Goal: Feedback & Contribution: Contribute content

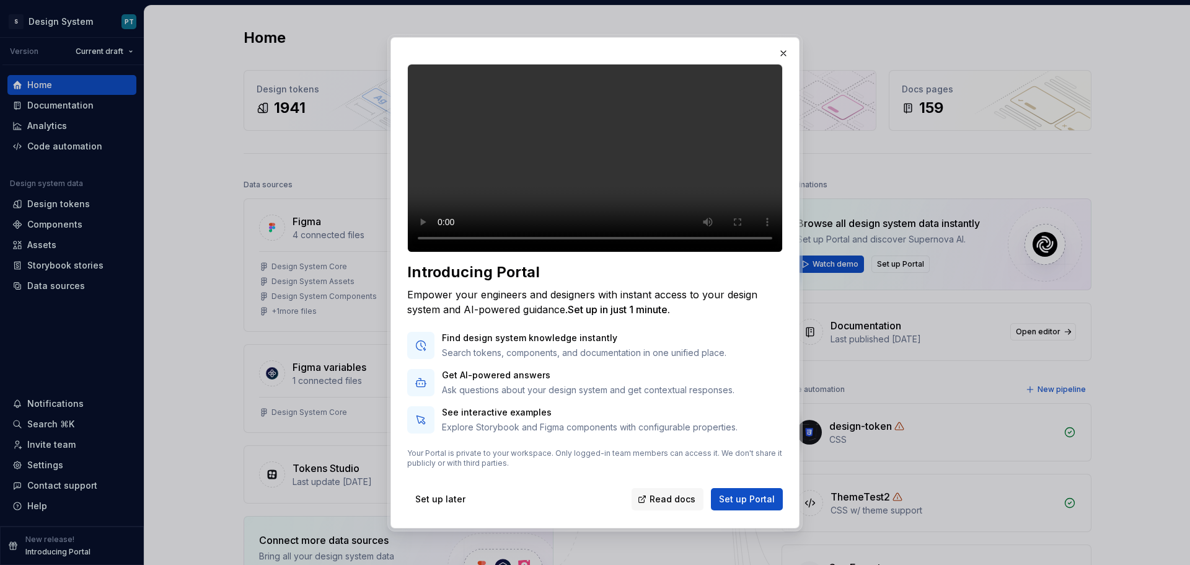
scroll to position [3, 0]
click at [435, 505] on span "Set up later" at bounding box center [440, 499] width 50 height 12
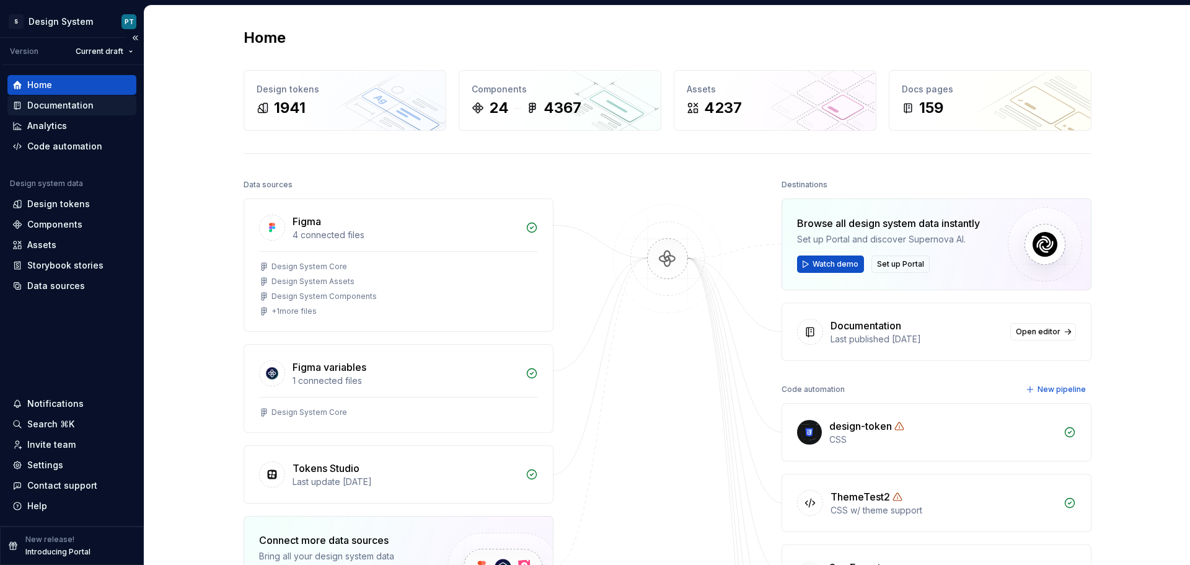
click at [74, 104] on div "Documentation" at bounding box center [60, 105] width 66 height 12
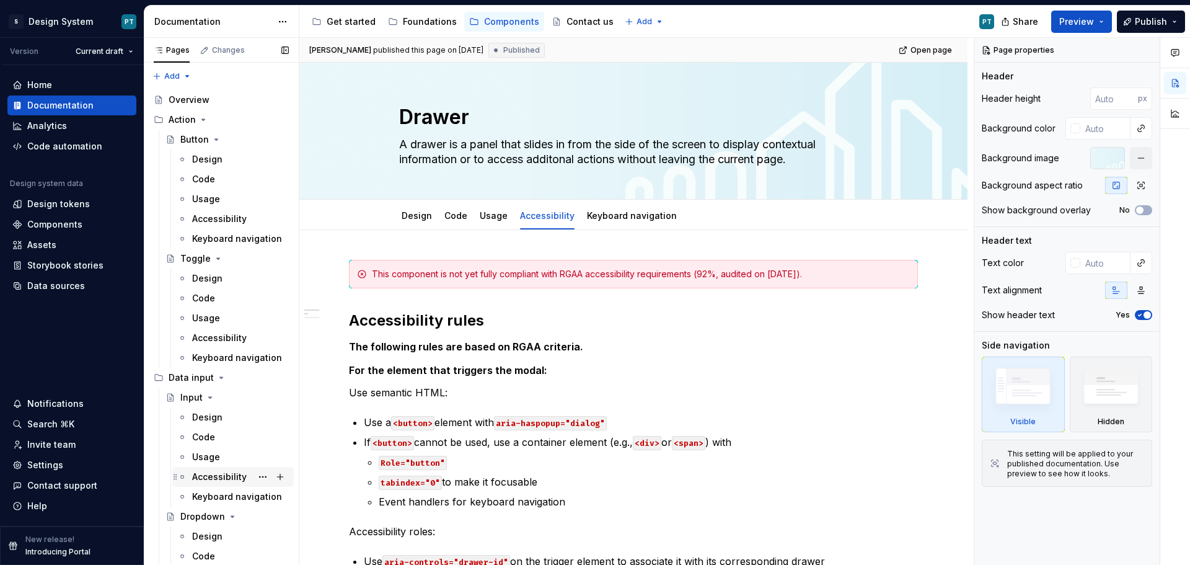
click at [227, 469] on div "Accessibility" at bounding box center [240, 476] width 97 height 17
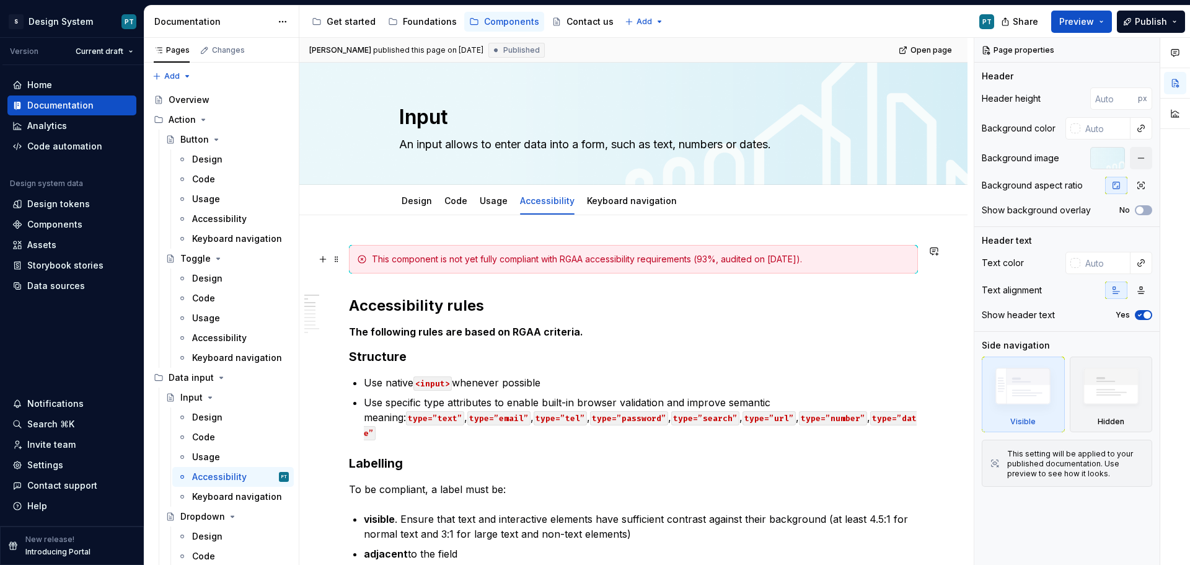
click at [493, 255] on div "This component is not yet fully compliant with RGAA accessibility requirements …" at bounding box center [641, 259] width 538 height 12
type textarea "*"
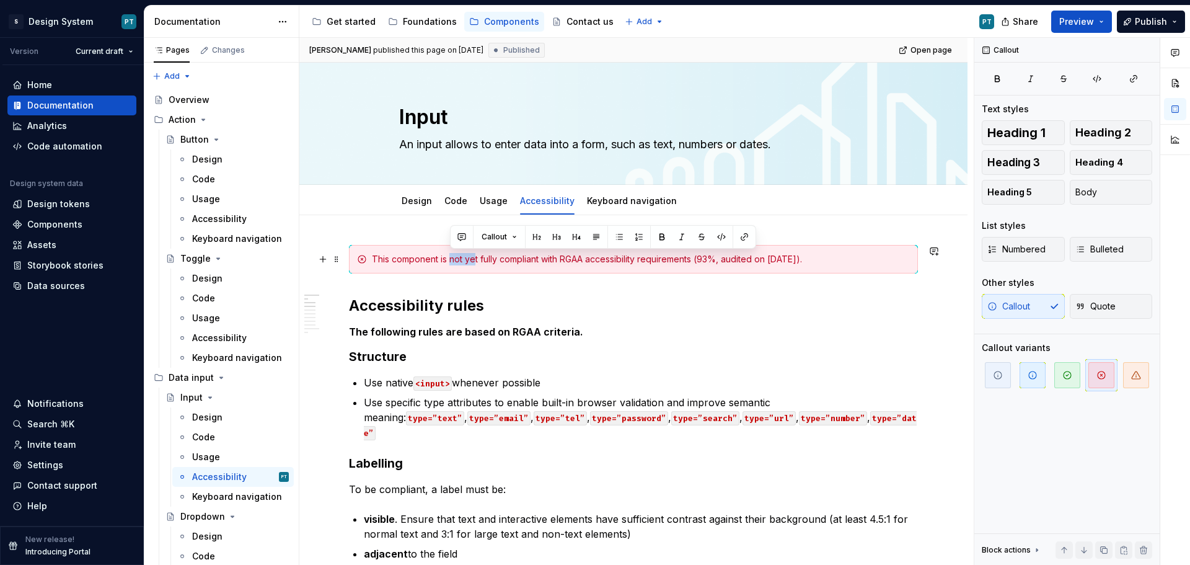
drag, startPoint x: 449, startPoint y: 260, endPoint x: 476, endPoint y: 262, distance: 26.7
click at [476, 262] on div "This component is not yet fully compliant with RGAA accessibility requirements …" at bounding box center [641, 259] width 538 height 12
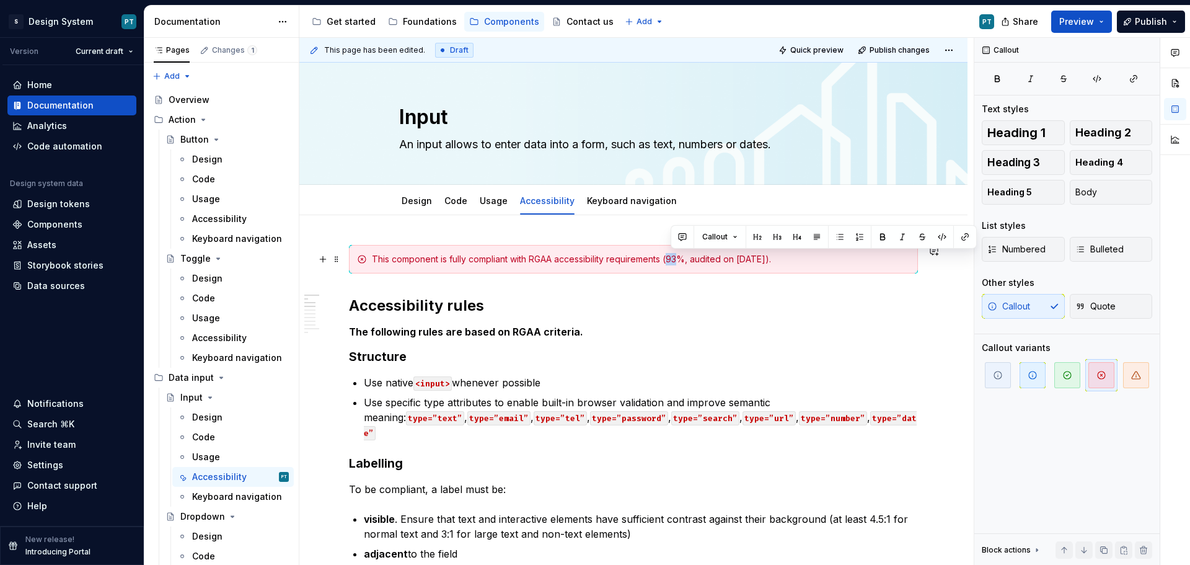
drag, startPoint x: 681, startPoint y: 260, endPoint x: 672, endPoint y: 259, distance: 8.8
click at [672, 259] on div "This component is fully compliant with RGAA accessibility requirements (93%, au…" at bounding box center [641, 259] width 538 height 12
drag, startPoint x: 744, startPoint y: 259, endPoint x: 782, endPoint y: 259, distance: 37.2
click at [782, 259] on div "This component is fully compliant with RGAA accessibility requirements (100%, a…" at bounding box center [641, 259] width 538 height 12
click at [1082, 375] on button "button" at bounding box center [1067, 375] width 32 height 32
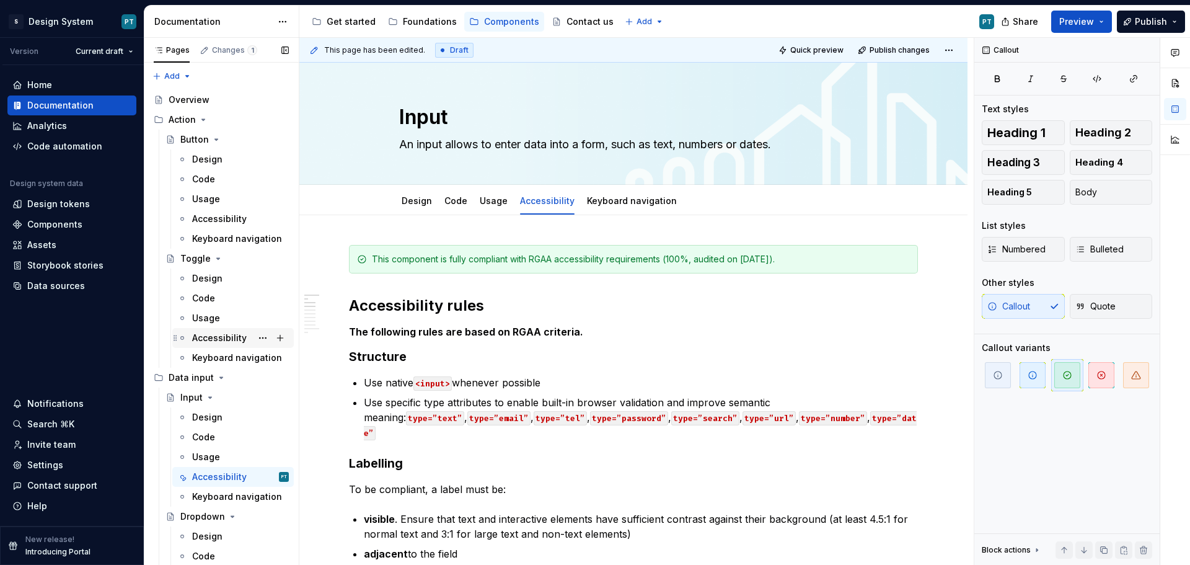
click at [214, 334] on div "Accessibility" at bounding box center [219, 338] width 55 height 12
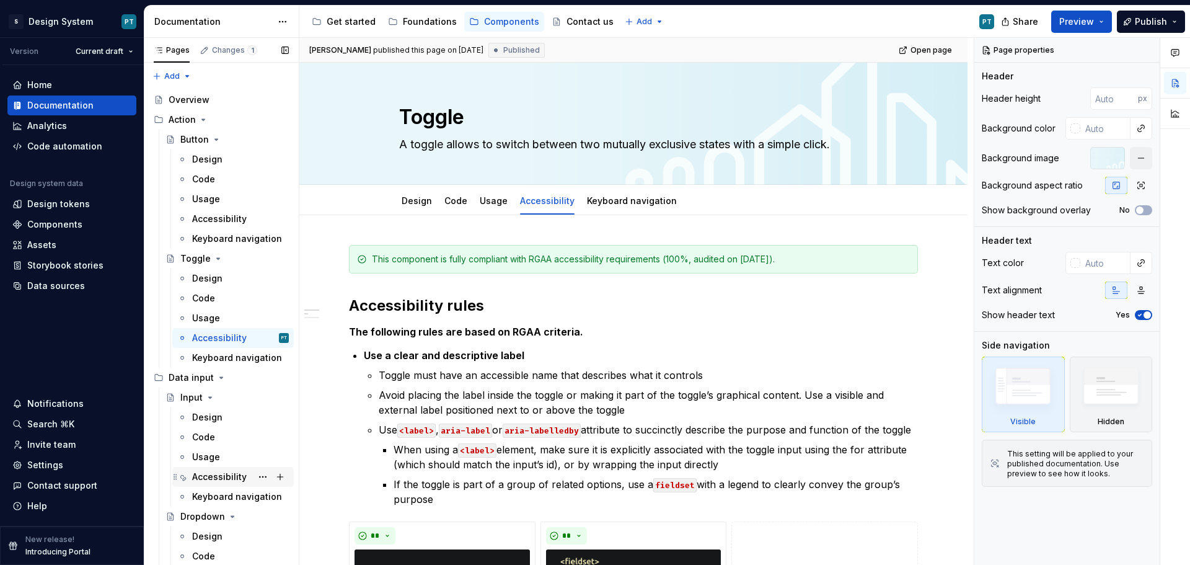
click at [205, 473] on div "Accessibility" at bounding box center [219, 477] width 55 height 12
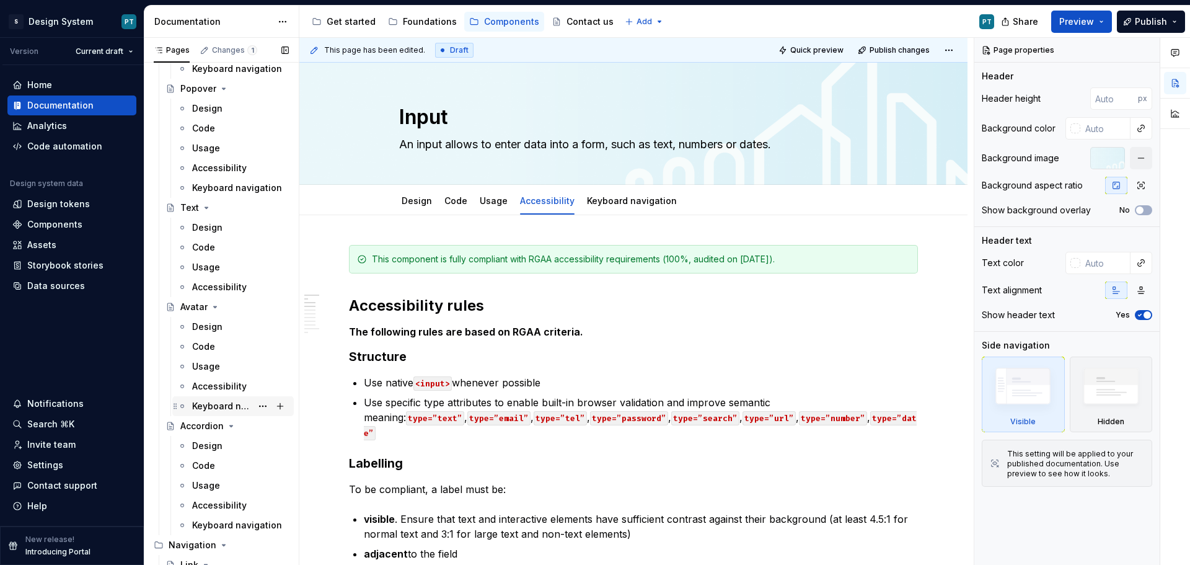
scroll to position [1550, 0]
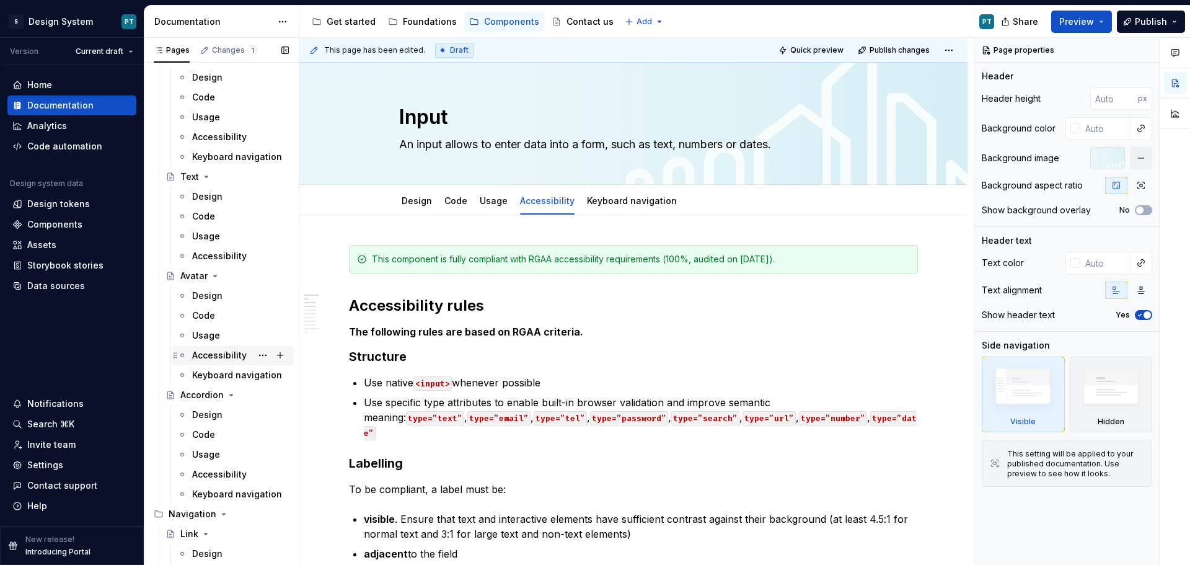
click at [227, 354] on div "Accessibility" at bounding box center [219, 355] width 55 height 12
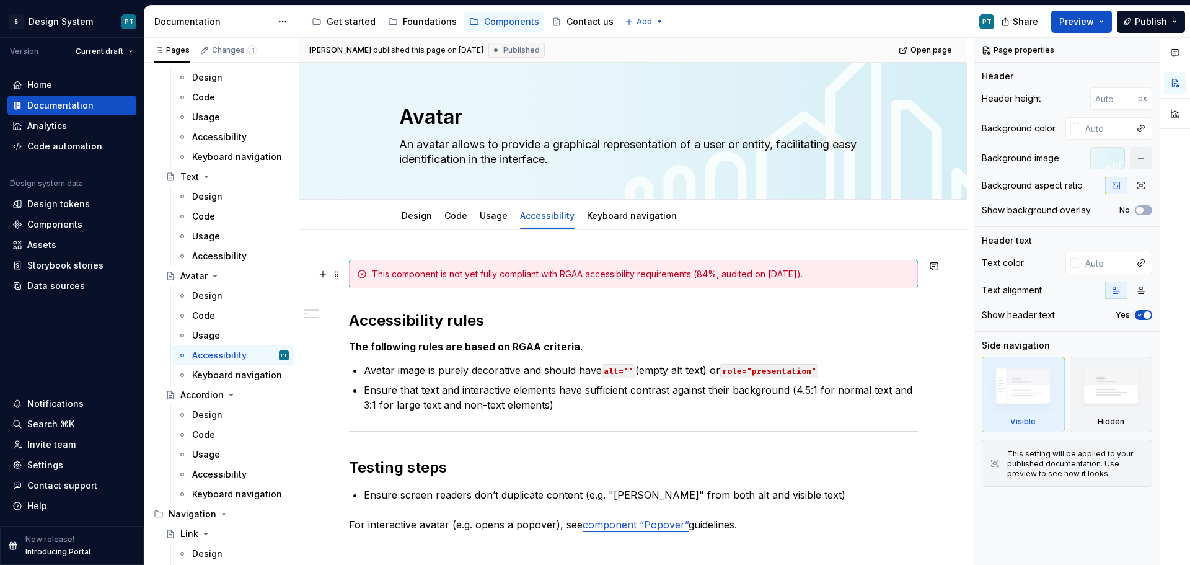
click at [554, 265] on div "This component is not yet fully compliant with RGAA accessibility requirements …" at bounding box center [633, 274] width 569 height 29
type textarea "*"
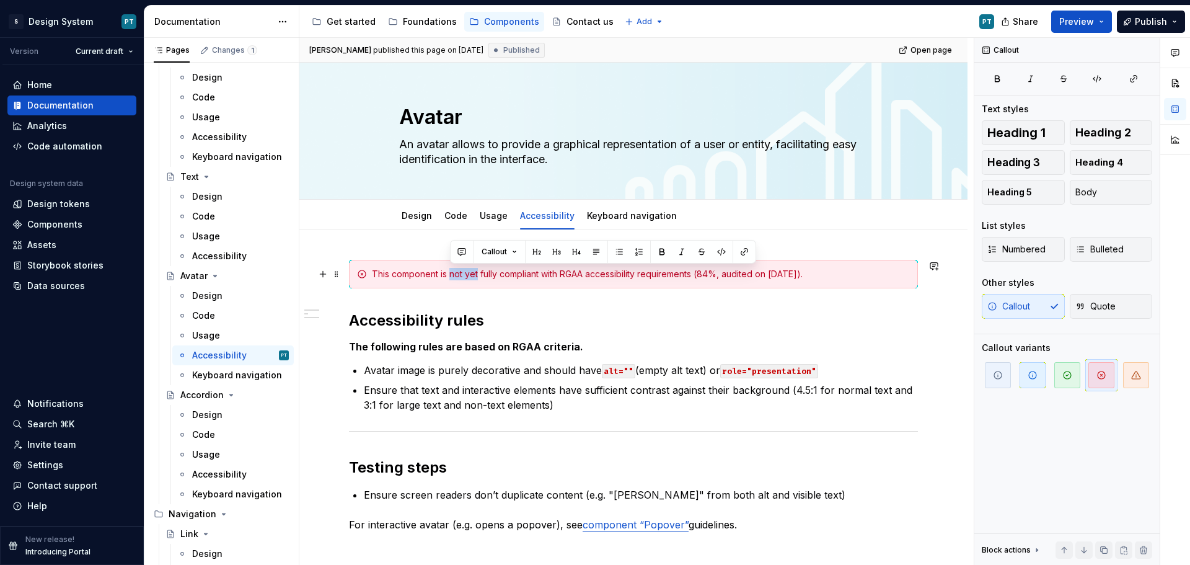
drag, startPoint x: 449, startPoint y: 273, endPoint x: 477, endPoint y: 275, distance: 28.6
click at [477, 275] on div "This component is not yet fully compliant with RGAA accessibility requirements …" at bounding box center [641, 274] width 538 height 12
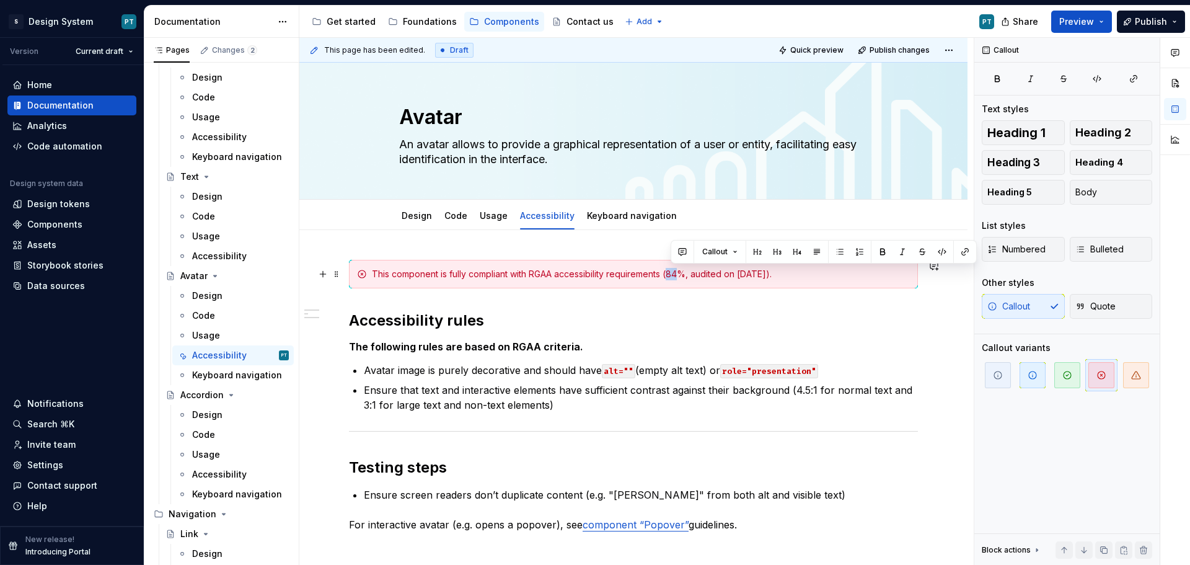
drag, startPoint x: 671, startPoint y: 272, endPoint x: 681, endPoint y: 278, distance: 11.5
click at [681, 278] on div "This component is fully compliant with RGAA accessibility requirements (84%, au…" at bounding box center [641, 274] width 538 height 12
drag, startPoint x: 774, startPoint y: 275, endPoint x: 745, endPoint y: 267, distance: 29.5
click at [745, 267] on div "This component is fully compliant with RGAA accessibility requirements (100%, a…" at bounding box center [633, 274] width 569 height 29
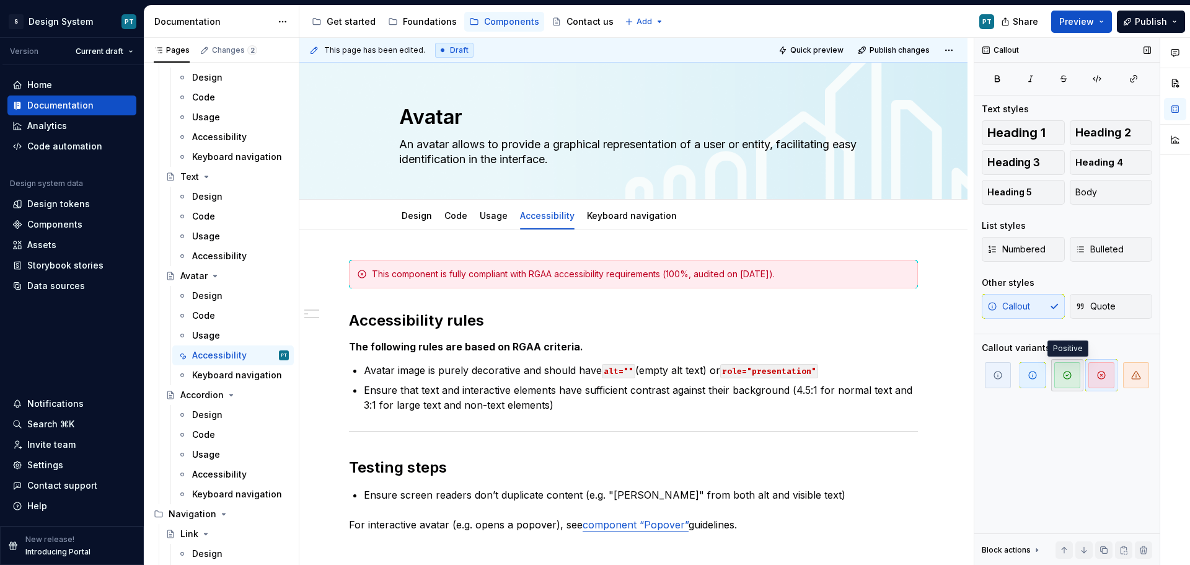
click at [1064, 373] on icon "button" at bounding box center [1068, 375] width 10 height 10
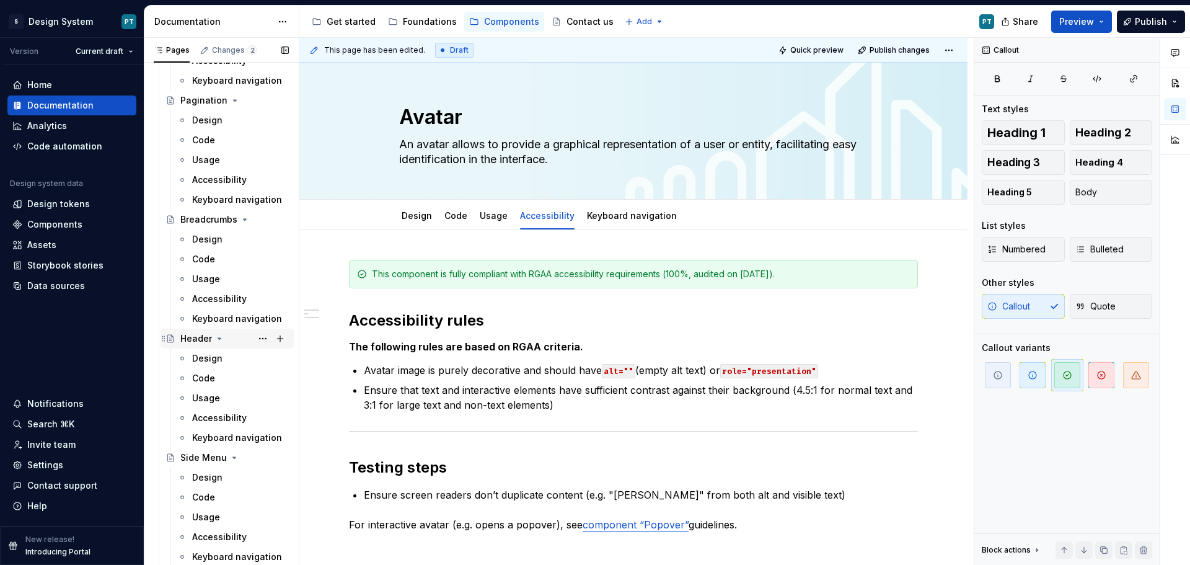
scroll to position [2232, 0]
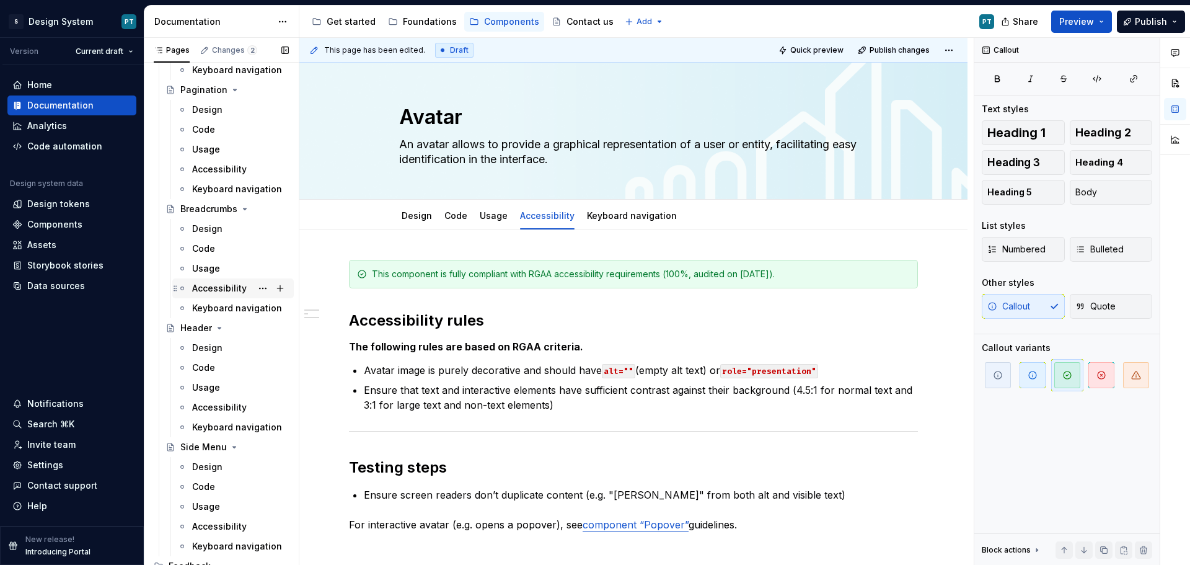
click at [234, 289] on div "Accessibility" at bounding box center [219, 288] width 55 height 12
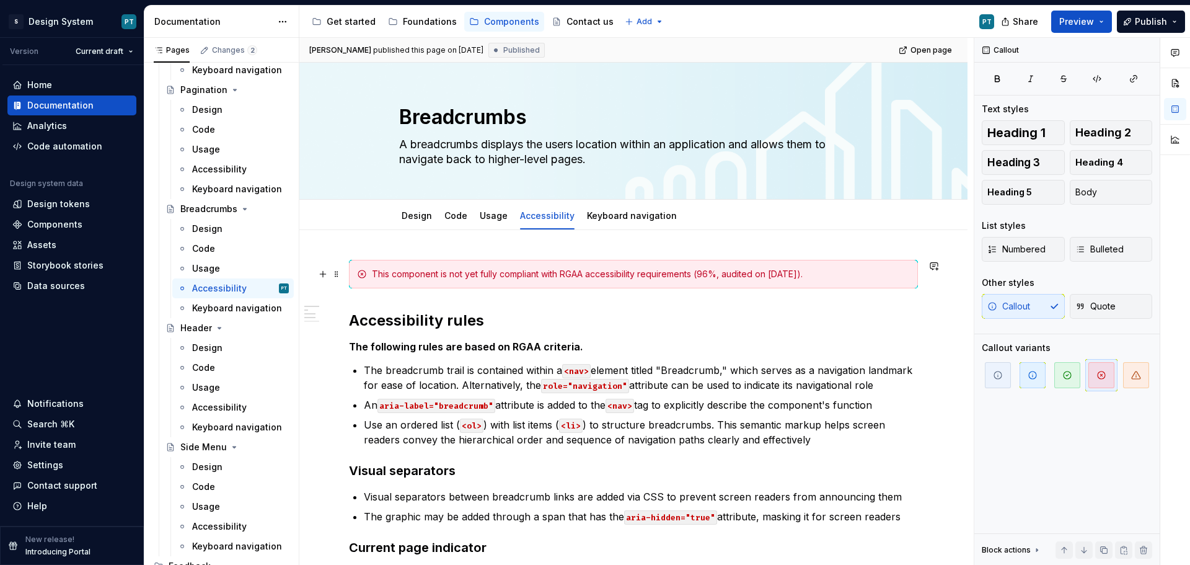
type textarea "*"
drag, startPoint x: 450, startPoint y: 274, endPoint x: 465, endPoint y: 272, distance: 15.0
click at [465, 272] on div "This component is not yet fully compliant with RGAA accessibility requirements …" at bounding box center [641, 274] width 538 height 12
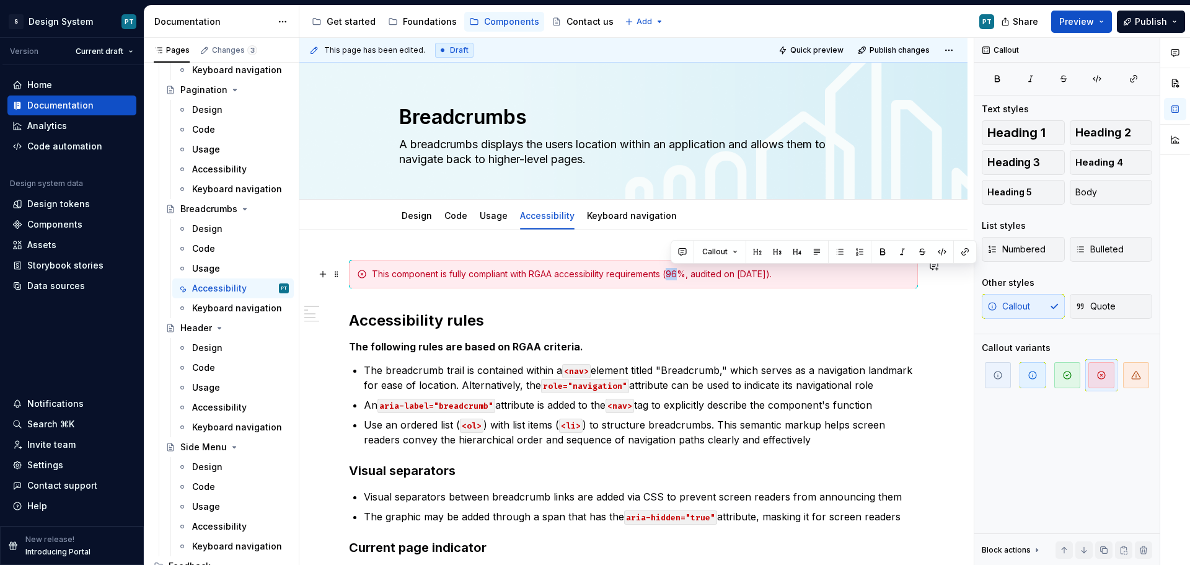
drag, startPoint x: 680, startPoint y: 275, endPoint x: 671, endPoint y: 273, distance: 8.8
click at [671, 273] on div "This component is fully compliant with RGAA accessibility requirements (96%, au…" at bounding box center [641, 274] width 538 height 12
drag, startPoint x: 745, startPoint y: 276, endPoint x: 783, endPoint y: 277, distance: 37.8
click at [783, 277] on div "This component is fully compliant with RGAA accessibility requirements (100%, a…" at bounding box center [641, 274] width 538 height 12
click at [1059, 373] on span "button" at bounding box center [1067, 375] width 26 height 26
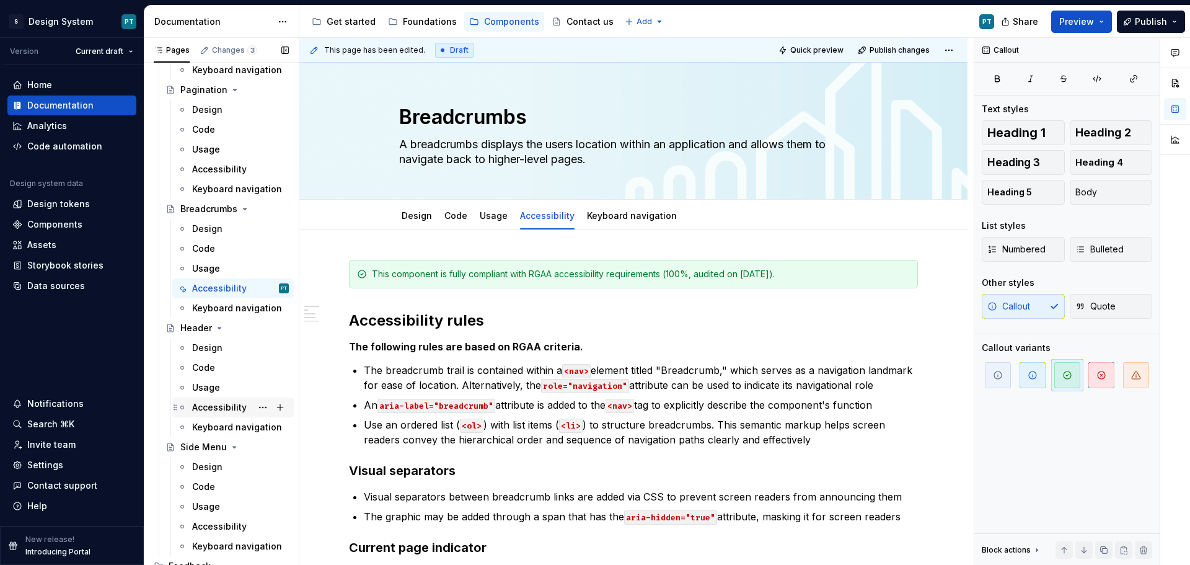
click at [217, 405] on div "Accessibility" at bounding box center [219, 407] width 55 height 12
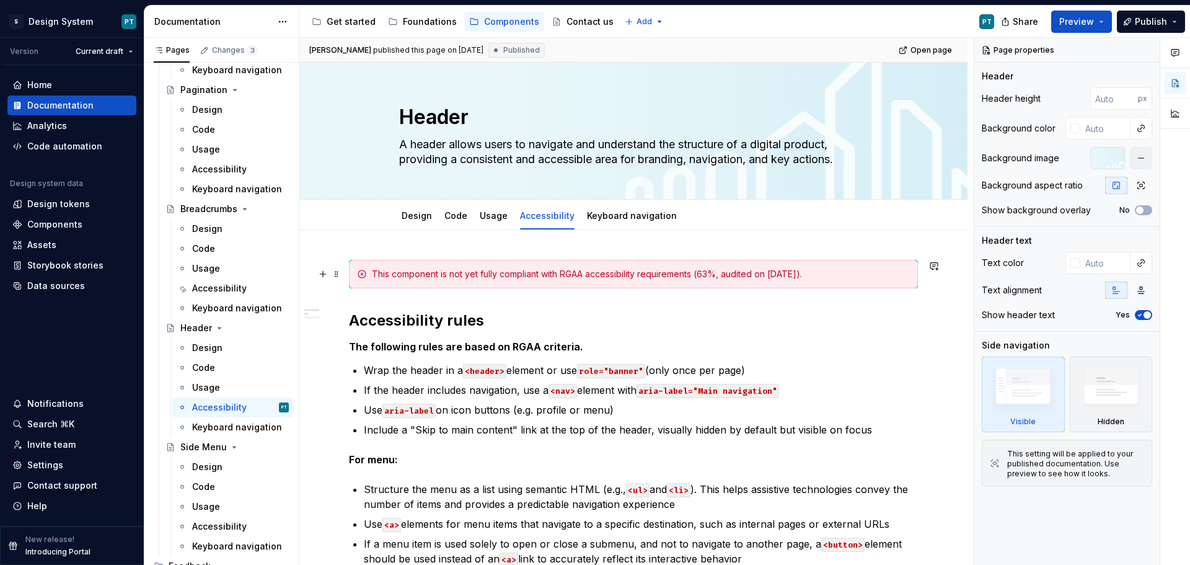
type textarea "*"
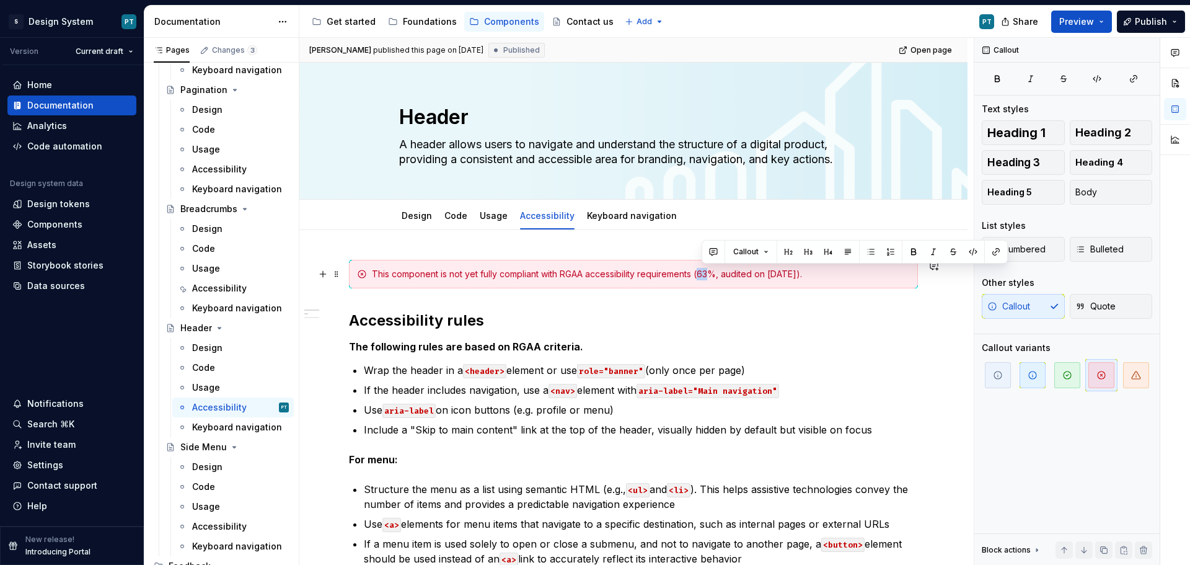
drag, startPoint x: 712, startPoint y: 271, endPoint x: 702, endPoint y: 271, distance: 9.9
click at [702, 271] on div "This component is not yet fully compliant with RGAA accessibility requirements …" at bounding box center [641, 274] width 538 height 12
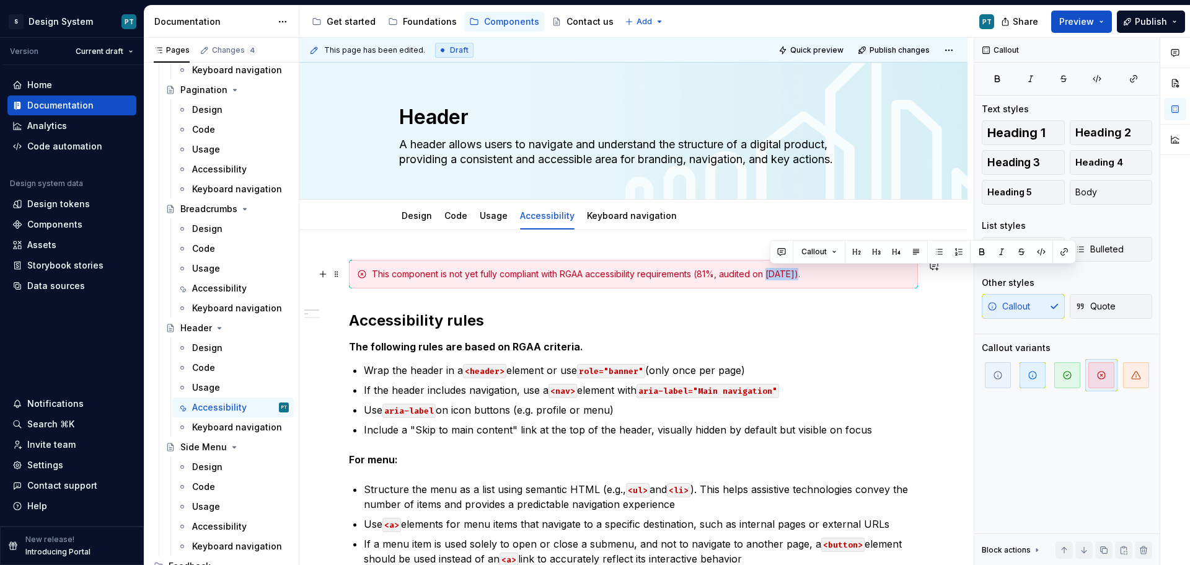
drag, startPoint x: 771, startPoint y: 273, endPoint x: 795, endPoint y: 273, distance: 24.2
click at [795, 273] on div "This component is not yet fully compliant with RGAA accessibility requirements …" at bounding box center [641, 274] width 538 height 12
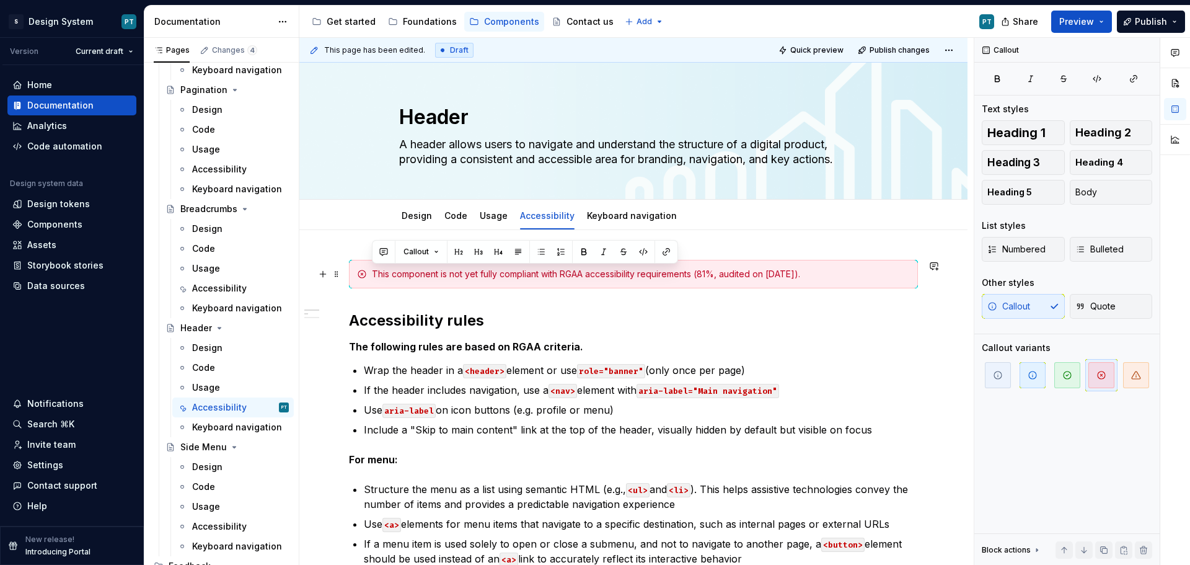
drag, startPoint x: 867, startPoint y: 273, endPoint x: 350, endPoint y: 273, distance: 516.4
click at [350, 273] on div "This component is not yet fully compliant with RGAA accessibility requirements …" at bounding box center [633, 274] width 569 height 29
copy div "This component is not yet fully compliant with RGAA accessibility requirements …"
click at [227, 531] on div "Accessibility" at bounding box center [219, 526] width 55 height 12
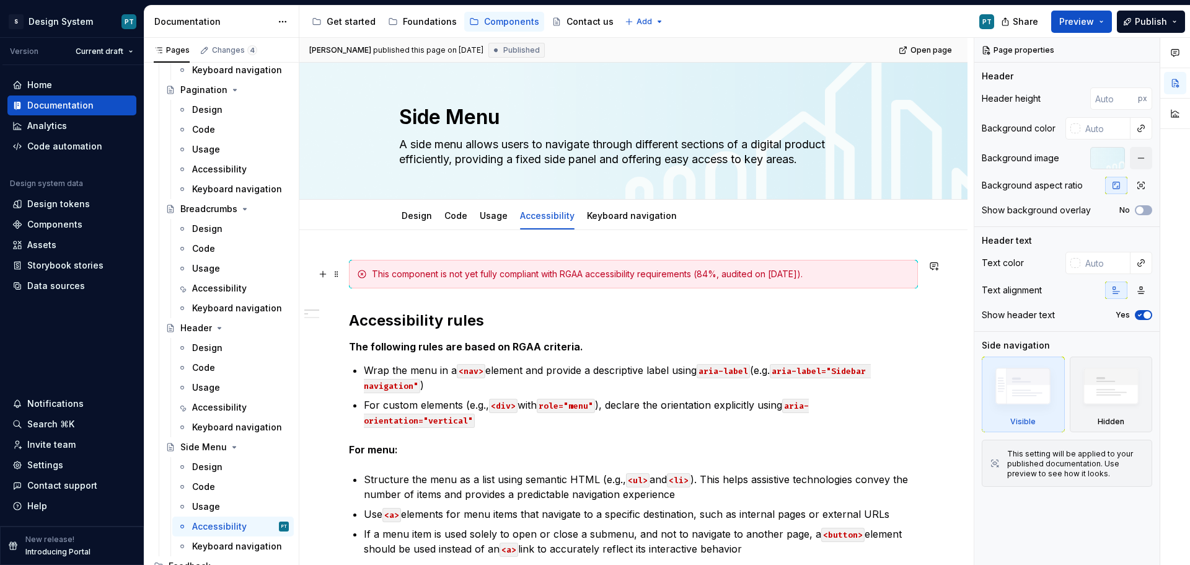
type textarea "*"
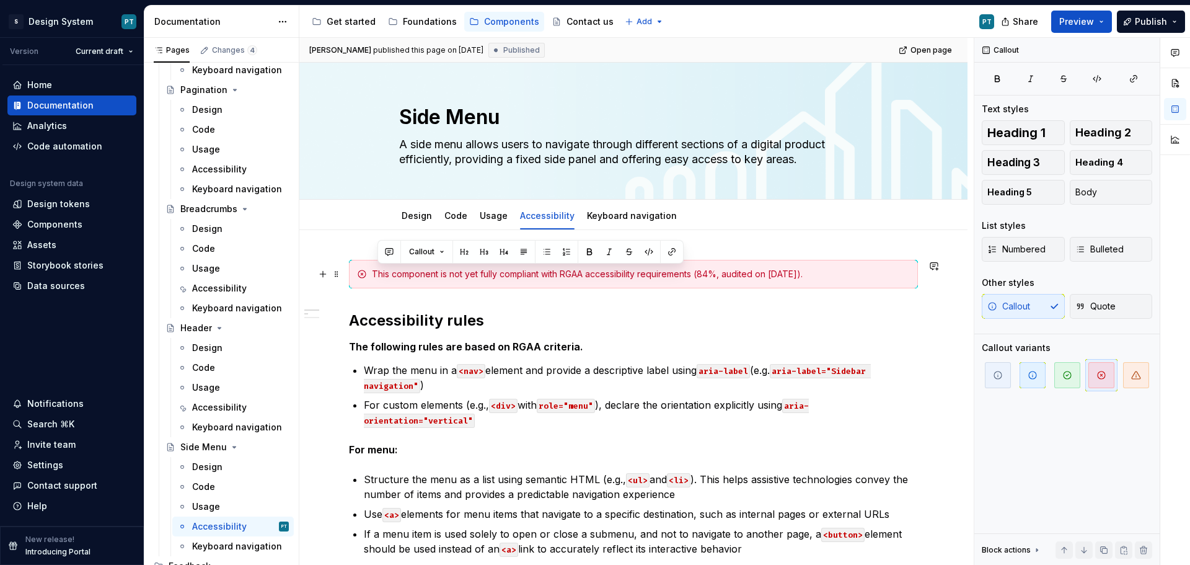
drag, startPoint x: 376, startPoint y: 276, endPoint x: 864, endPoint y: 273, distance: 488.5
click at [864, 273] on div "This component is not yet fully compliant with RGAA accessibility requirements …" at bounding box center [641, 274] width 538 height 12
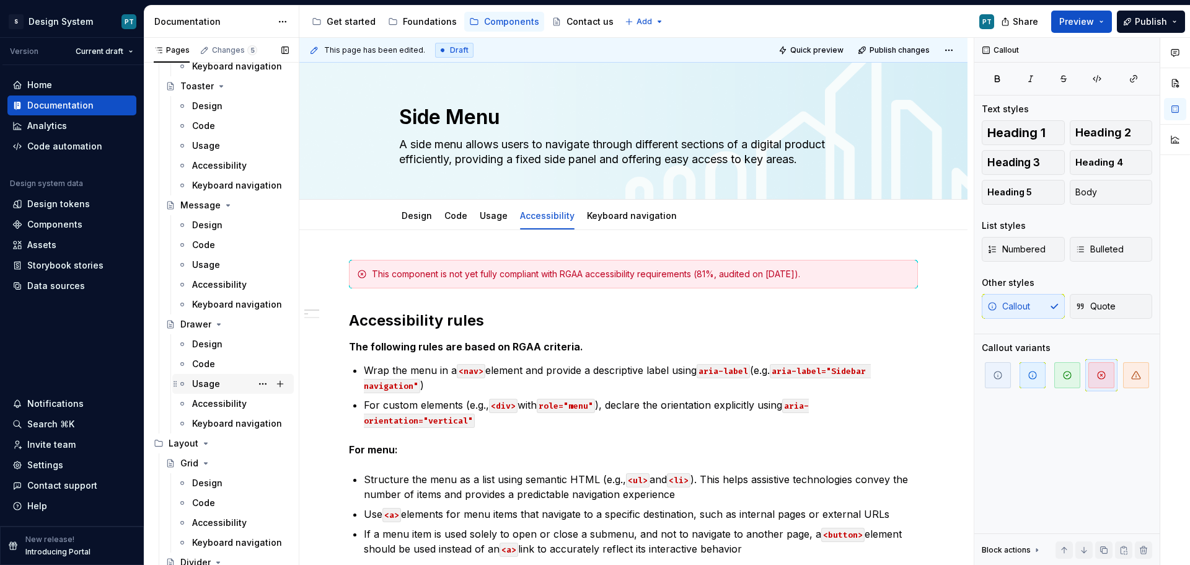
scroll to position [2852, 0]
click at [216, 397] on div "Accessibility" at bounding box center [219, 402] width 55 height 12
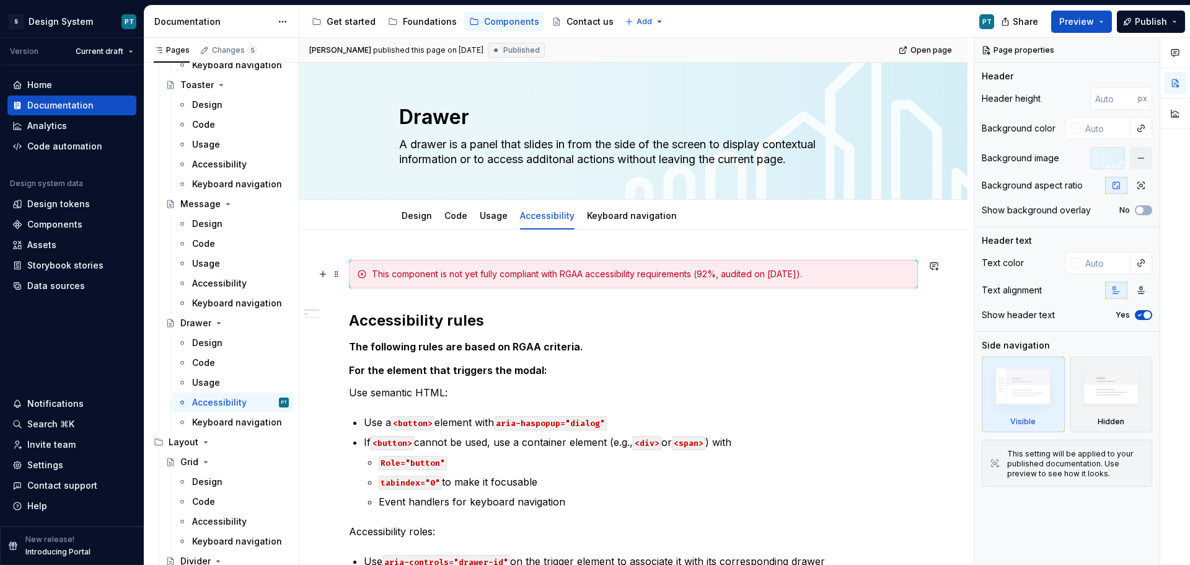
type textarea "*"
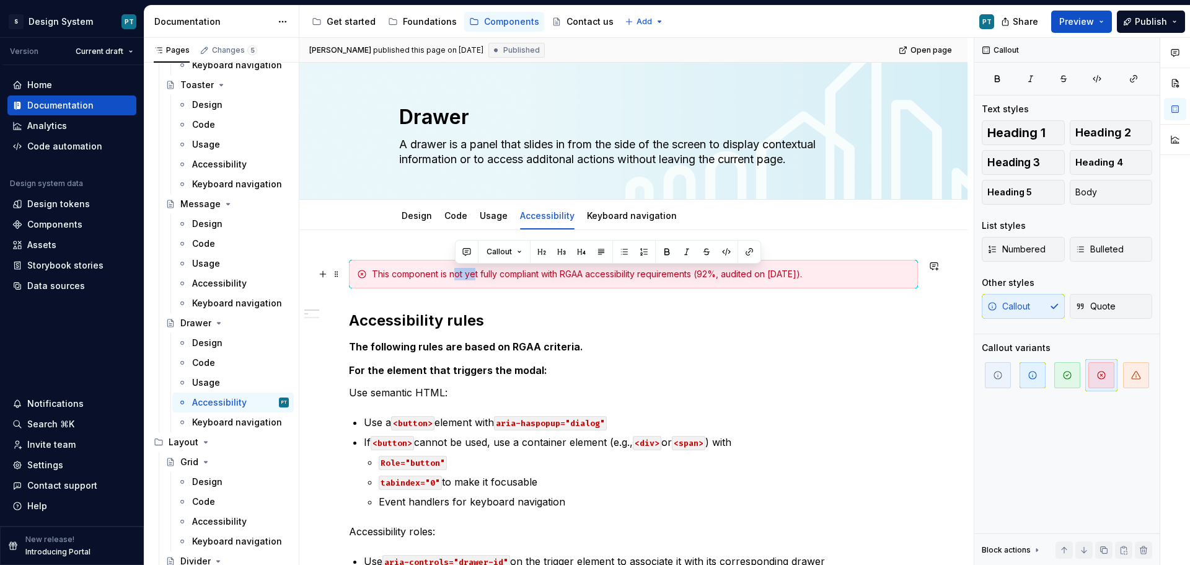
drag, startPoint x: 453, startPoint y: 275, endPoint x: 475, endPoint y: 280, distance: 22.9
click at [475, 280] on div "This component is not yet fully compliant with RGAA accessibility requirements …" at bounding box center [641, 274] width 538 height 12
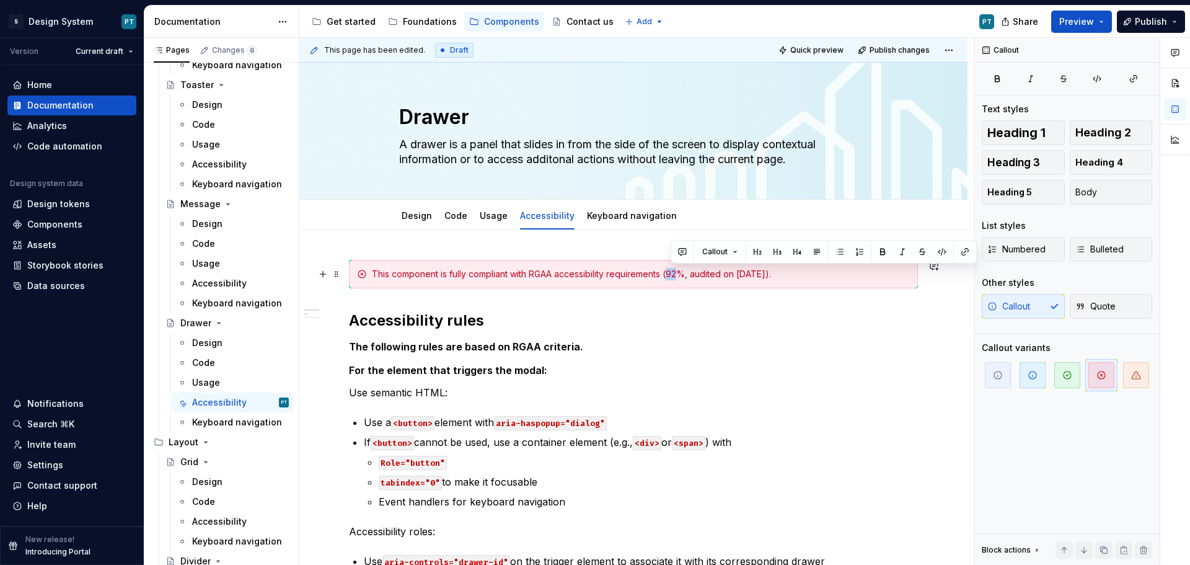
drag, startPoint x: 684, startPoint y: 273, endPoint x: 673, endPoint y: 273, distance: 10.6
click at [673, 273] on div "This component is fully compliant with RGAA accessibility requirements (92%, au…" at bounding box center [641, 274] width 538 height 12
drag, startPoint x: 777, startPoint y: 275, endPoint x: 739, endPoint y: 275, distance: 38.4
click at [739, 275] on div "This component is fully compliant with RGAA accessibility requirements (10%, au…" at bounding box center [641, 274] width 538 height 12
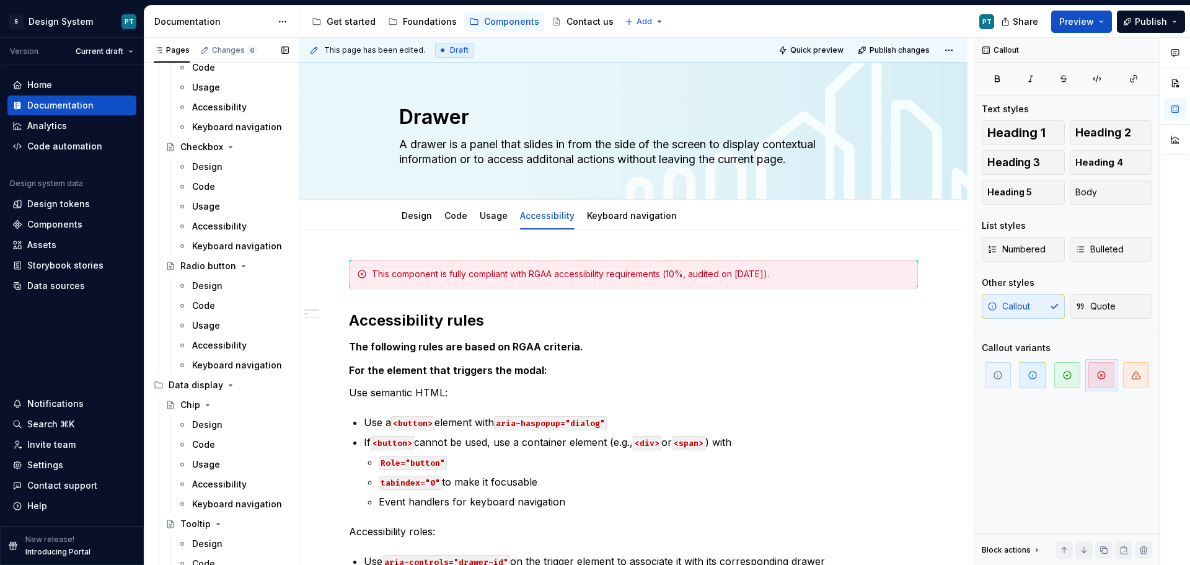
scroll to position [682, 0]
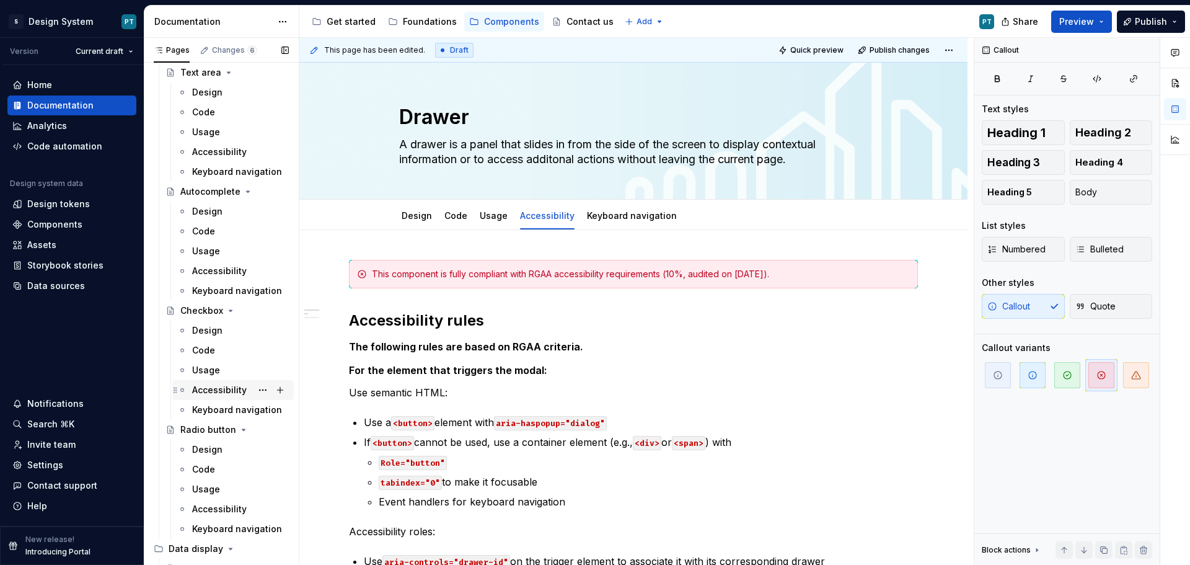
click at [224, 388] on div "Accessibility" at bounding box center [219, 390] width 55 height 12
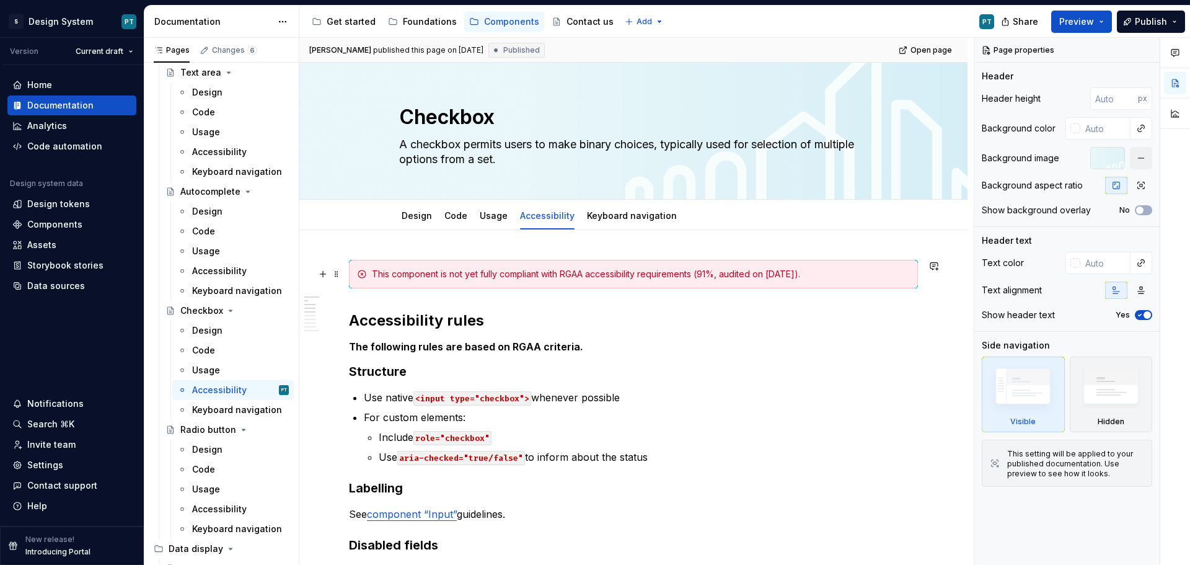
type textarea "*"
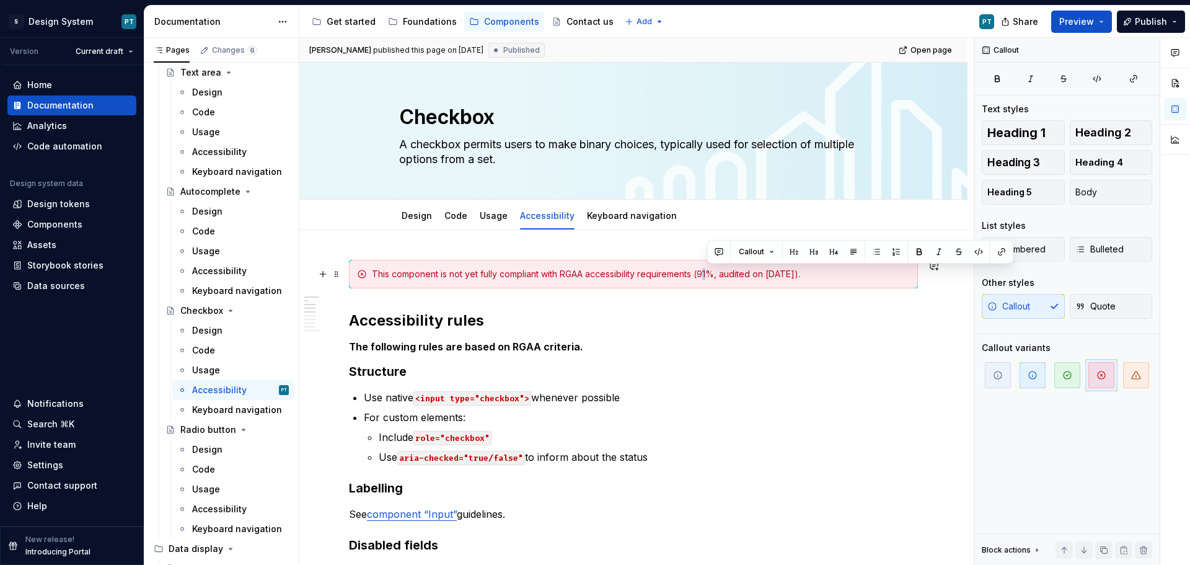
click at [707, 273] on div "This component is not yet fully compliant with RGAA accessibility requirements …" at bounding box center [641, 274] width 538 height 12
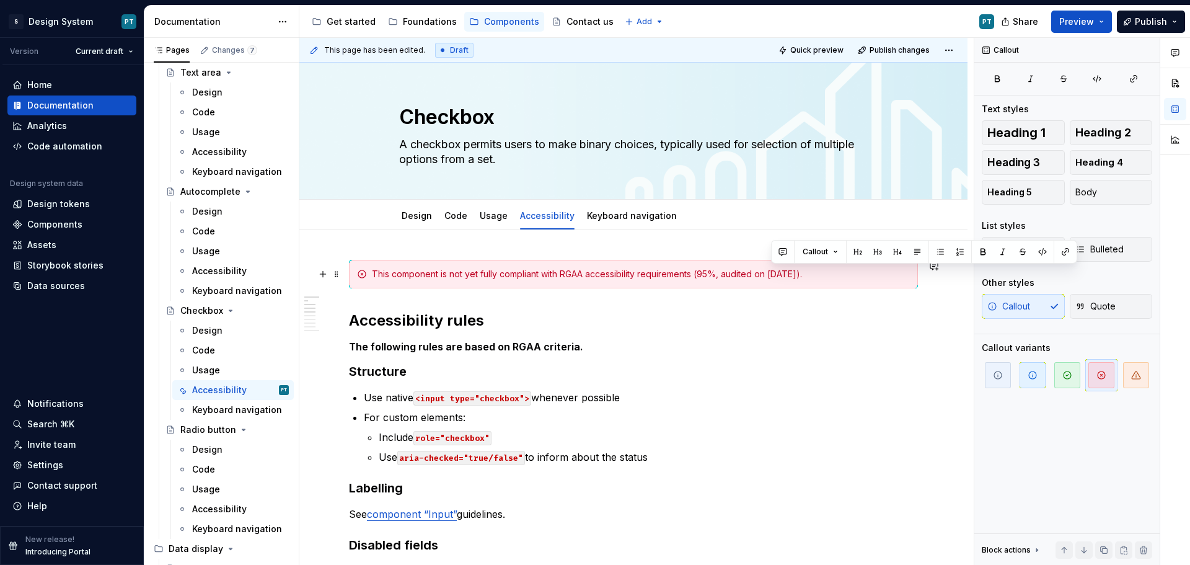
drag, startPoint x: 772, startPoint y: 273, endPoint x: 810, endPoint y: 276, distance: 37.9
click at [810, 276] on div "This component is not yet fully compliant with RGAA accessibility requirements …" at bounding box center [641, 274] width 538 height 12
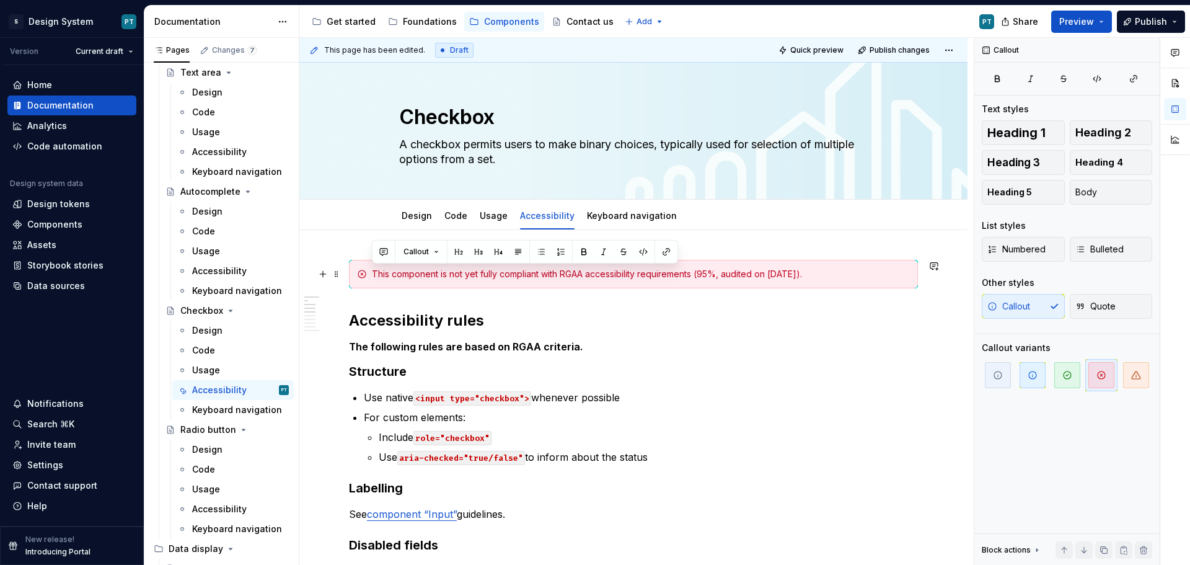
drag, startPoint x: 854, startPoint y: 273, endPoint x: 360, endPoint y: 282, distance: 494.8
click at [360, 282] on div "This component is not yet fully compliant with RGAA accessibility requirements …" at bounding box center [633, 274] width 569 height 29
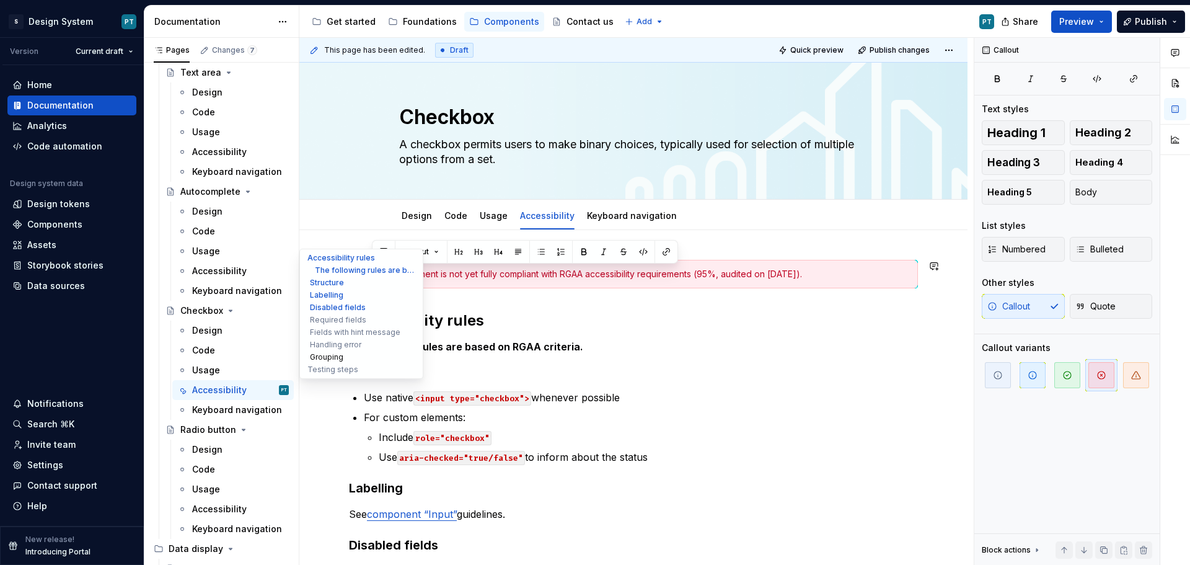
copy div "This component is not yet fully compliant with RGAA accessibility requirements …"
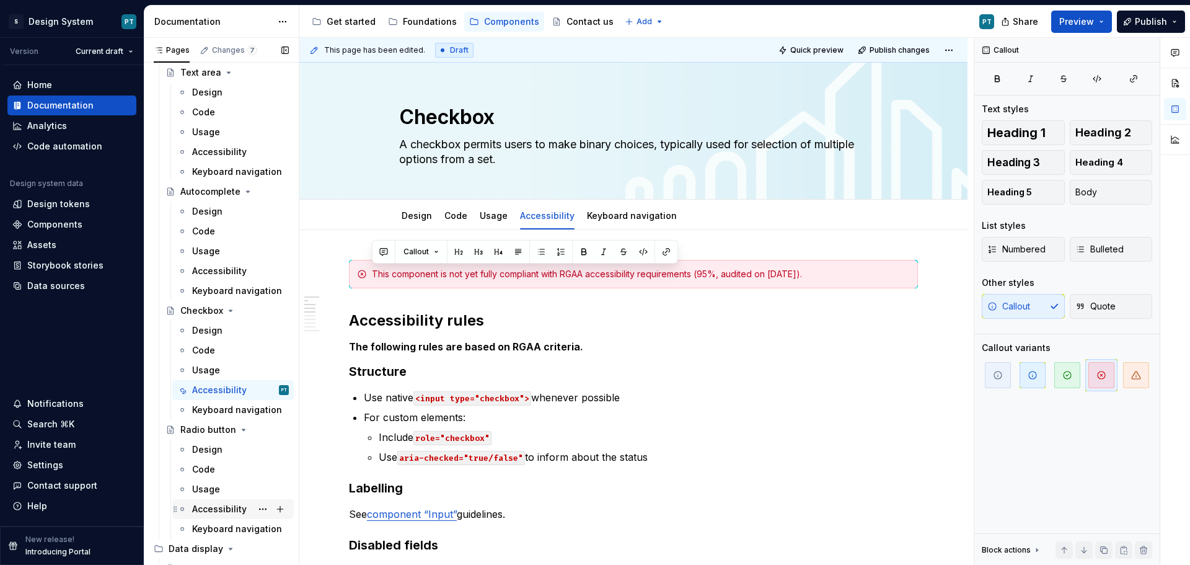
click at [219, 512] on div "Accessibility" at bounding box center [219, 509] width 55 height 12
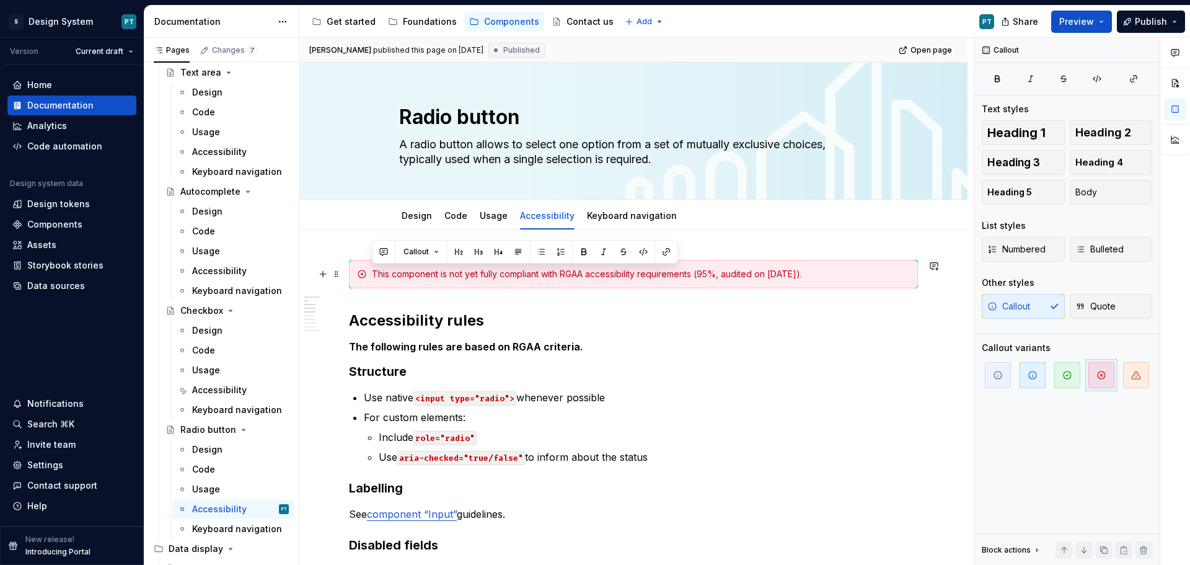
drag, startPoint x: 843, startPoint y: 276, endPoint x: 365, endPoint y: 272, distance: 478.0
click at [365, 272] on div "This component is not yet fully compliant with RGAA accessibility requirements …" at bounding box center [633, 274] width 569 height 29
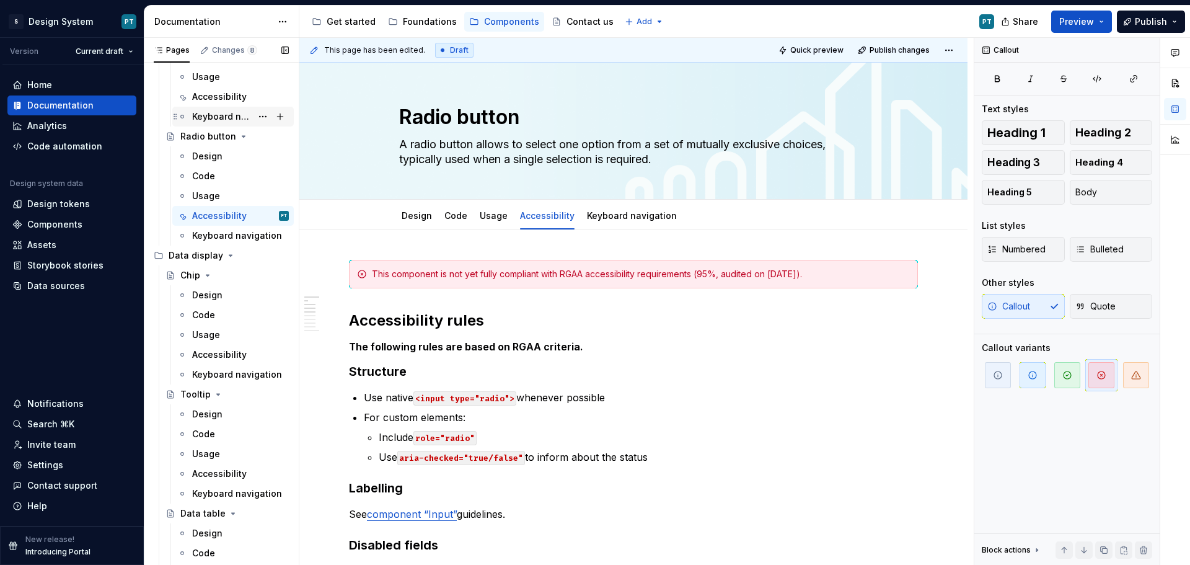
scroll to position [992, 0]
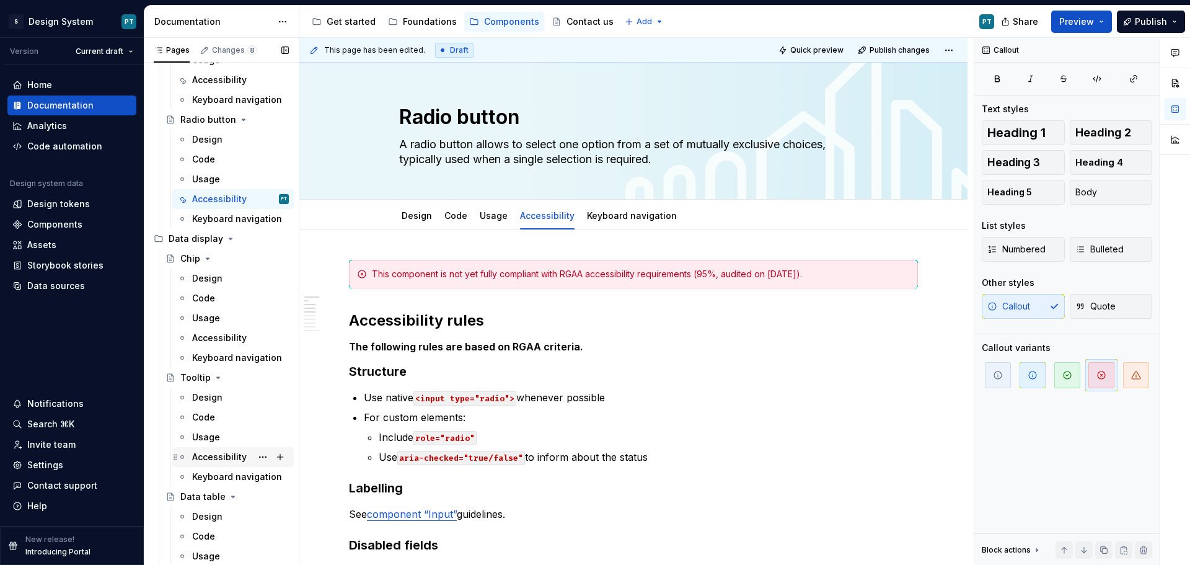
click at [223, 457] on div "Accessibility" at bounding box center [219, 457] width 55 height 12
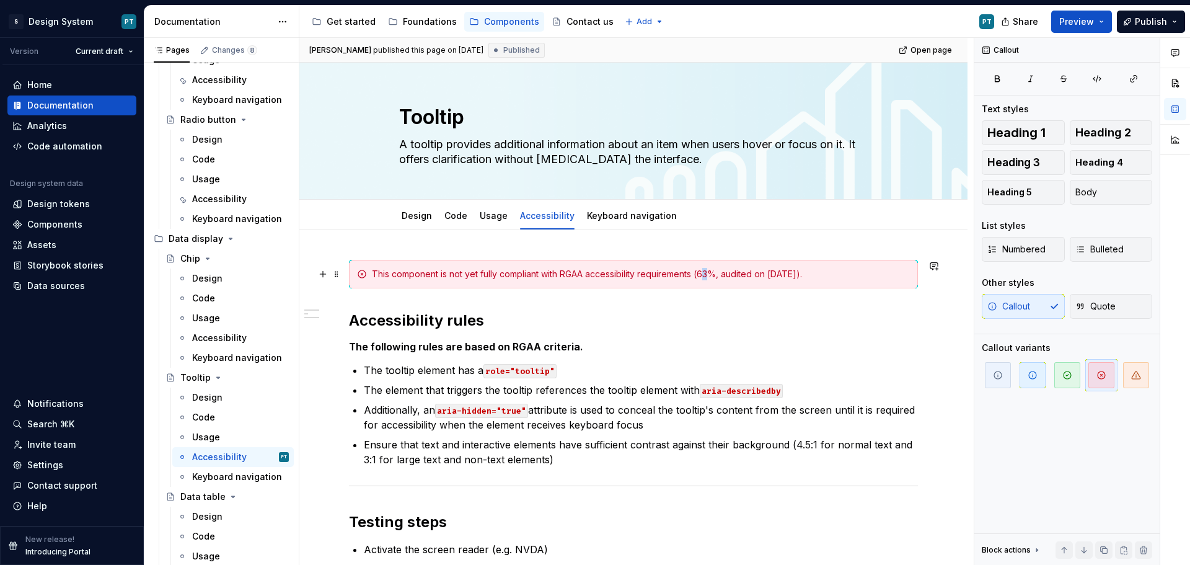
type textarea "*"
click at [707, 274] on div "This component is not yet fully compliant with RGAA accessibility requirements …" at bounding box center [641, 274] width 538 height 12
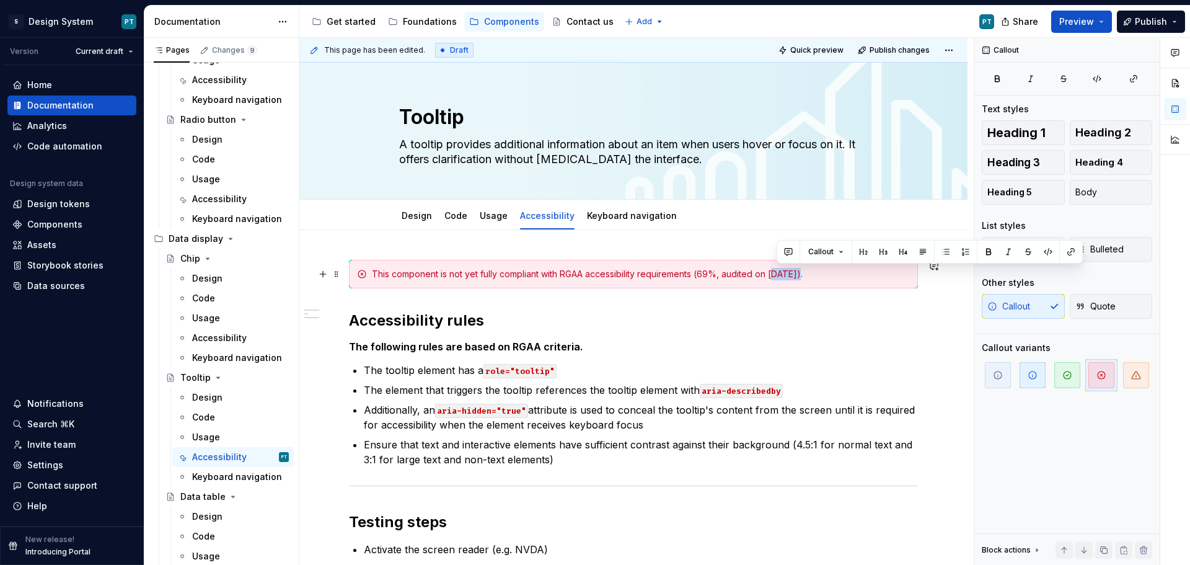
drag, startPoint x: 774, startPoint y: 272, endPoint x: 802, endPoint y: 274, distance: 28.0
click at [802, 274] on div "This component is not yet fully compliant with RGAA accessibility requirements …" at bounding box center [641, 274] width 538 height 12
click at [780, 274] on div "This component is not yet fully compliant with RGAA accessibility requirements …" at bounding box center [641, 274] width 538 height 12
drag, startPoint x: 801, startPoint y: 275, endPoint x: 773, endPoint y: 275, distance: 27.9
click at [773, 275] on div "This component is not yet fully compliant with RGAA accessibility requirements …" at bounding box center [641, 274] width 538 height 12
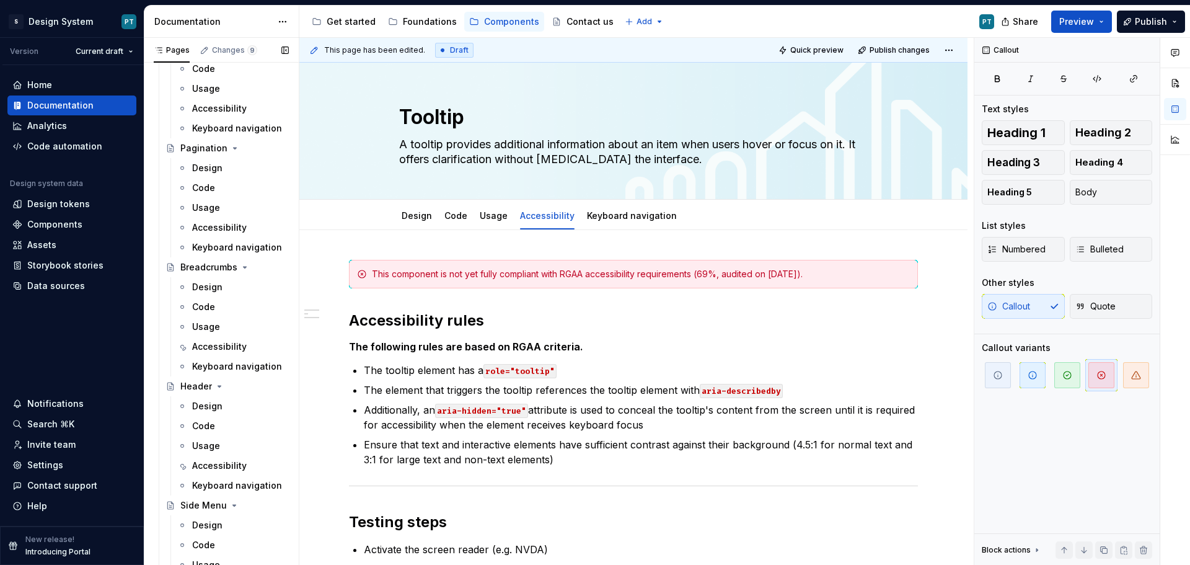
scroll to position [2232, 0]
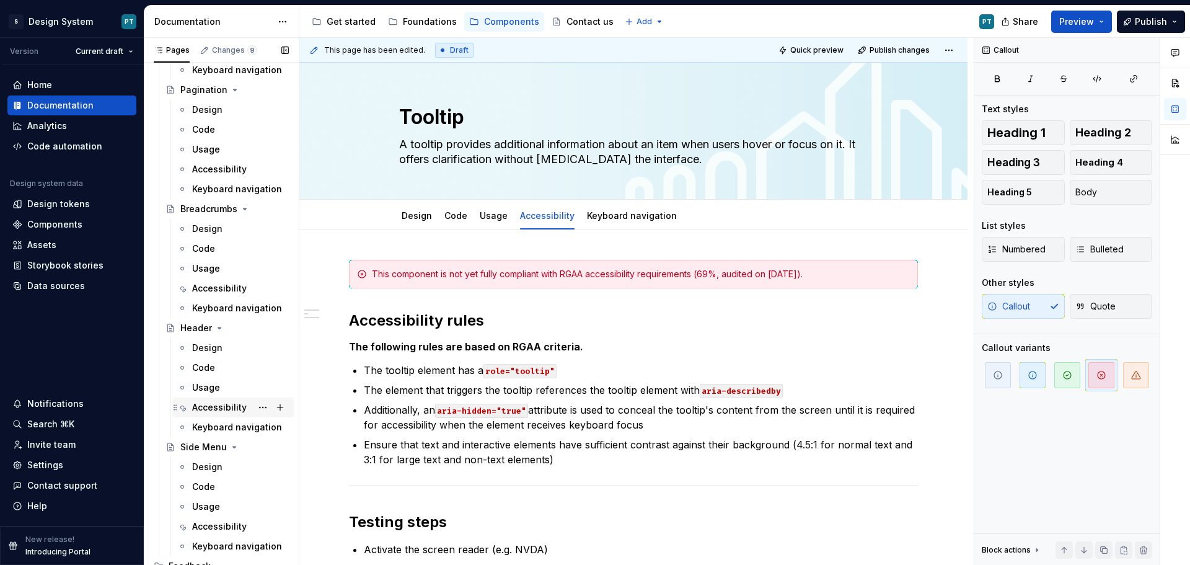
click at [232, 407] on div "Accessibility" at bounding box center [219, 407] width 55 height 12
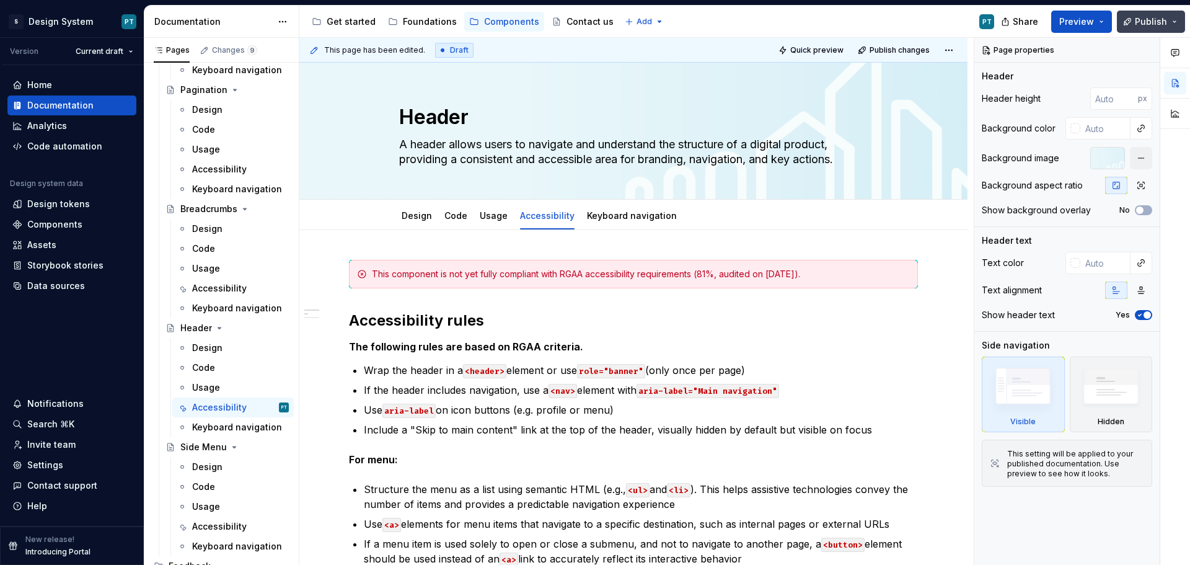
click at [1154, 27] on span "Publish" at bounding box center [1151, 21] width 32 height 12
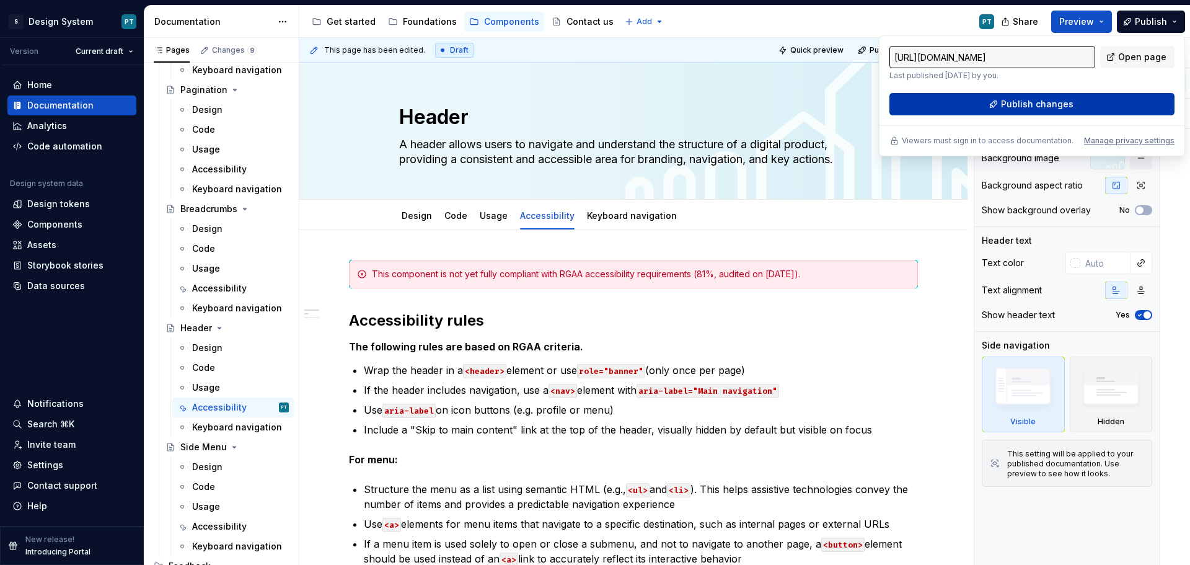
click at [1082, 103] on button "Publish changes" at bounding box center [1032, 104] width 285 height 22
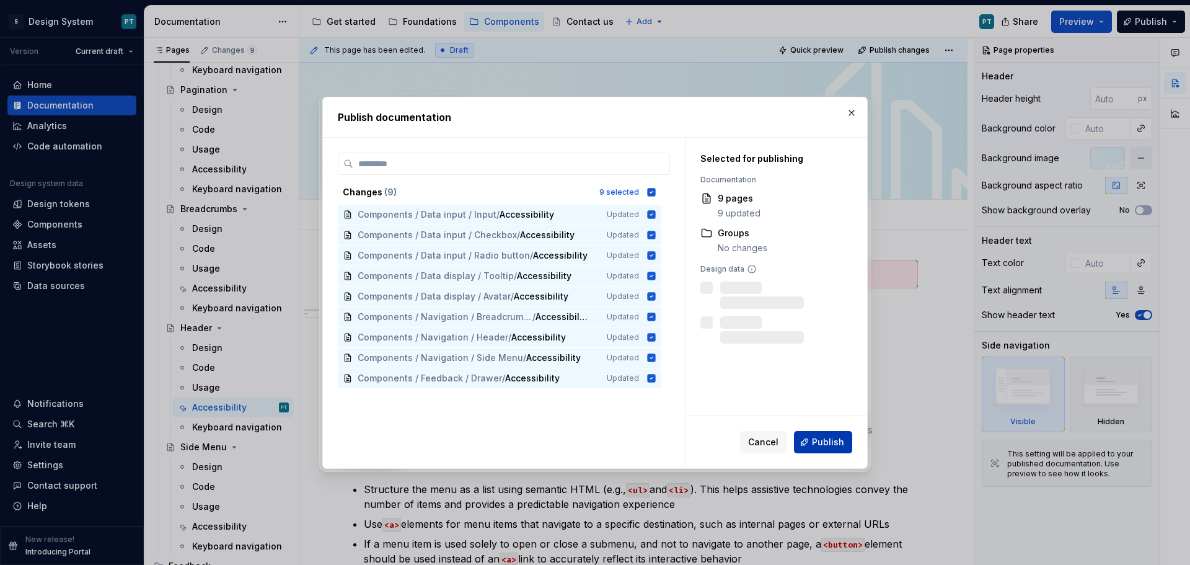
click at [821, 448] on button "Publish" at bounding box center [823, 442] width 58 height 22
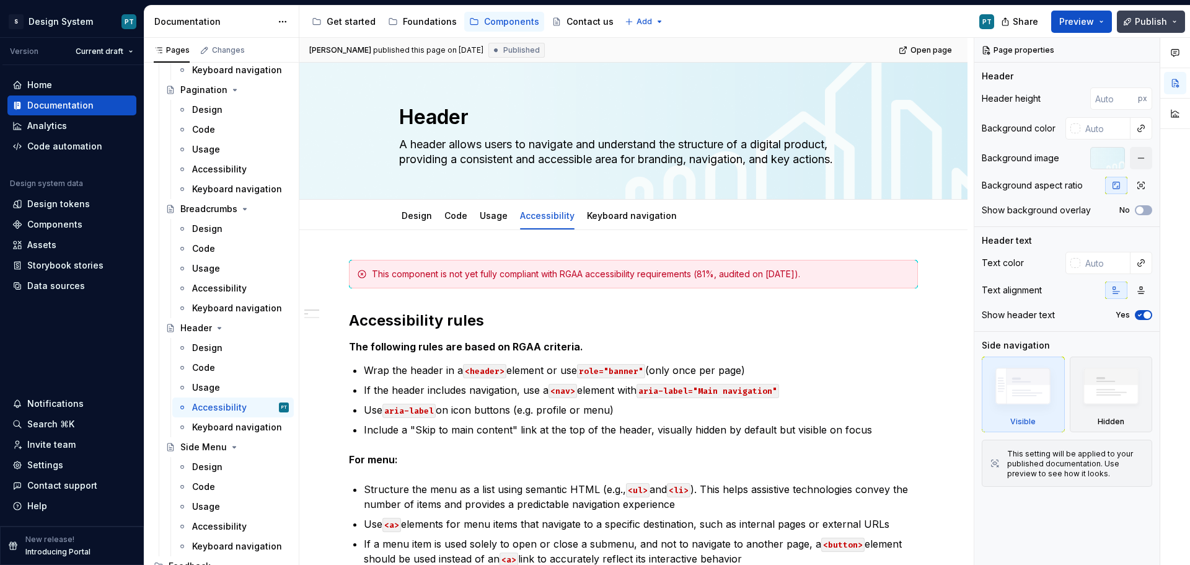
click at [1165, 27] on span "Publish" at bounding box center [1151, 21] width 32 height 12
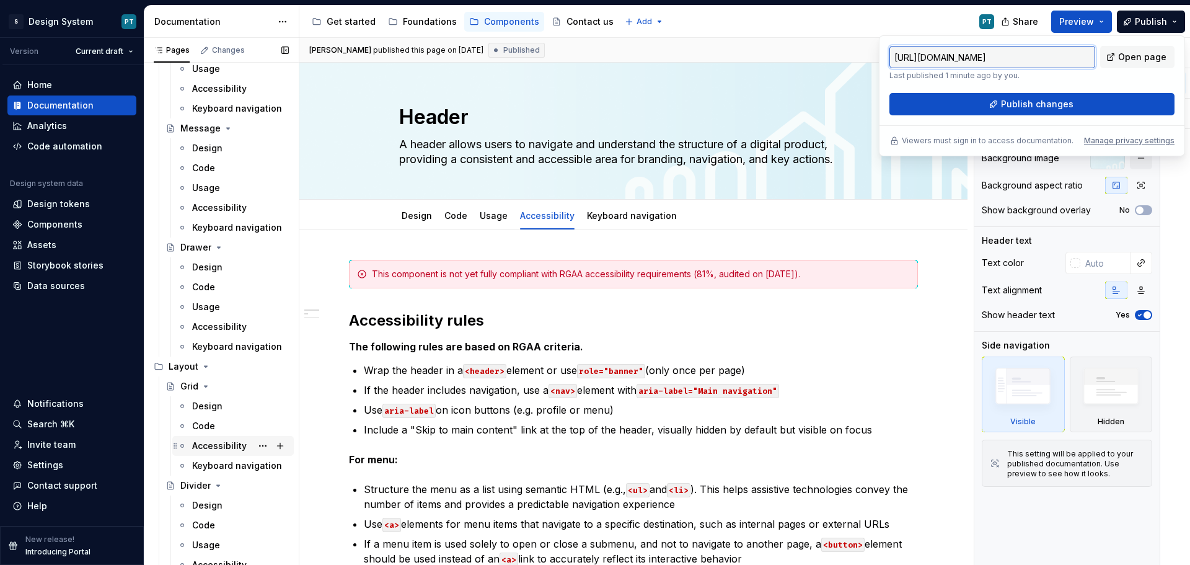
scroll to position [2954, 0]
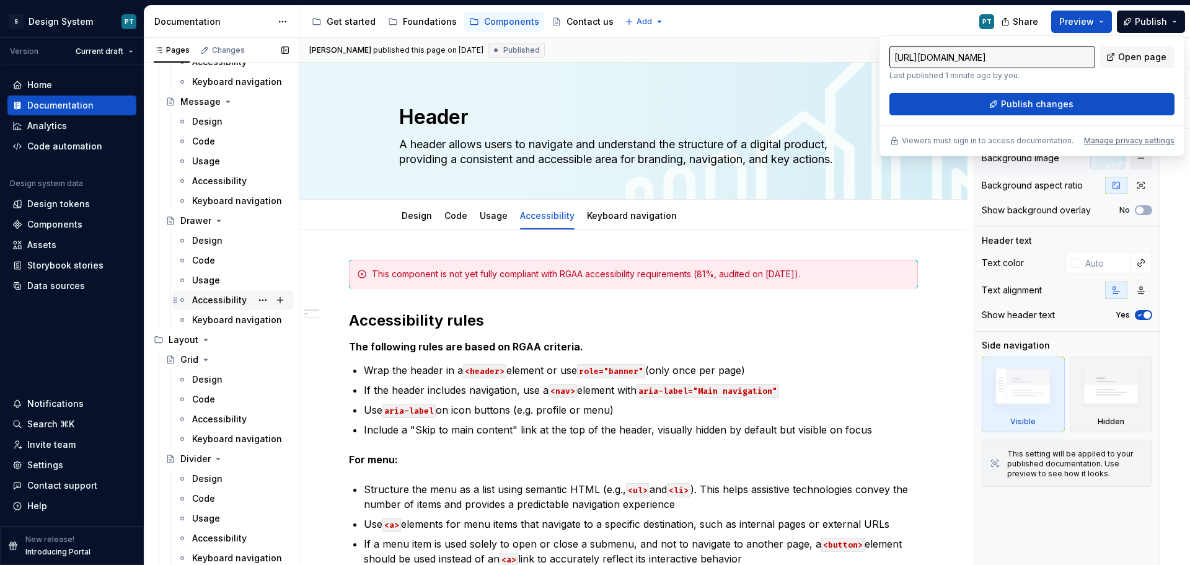
click at [223, 303] on div "Accessibility" at bounding box center [219, 300] width 55 height 12
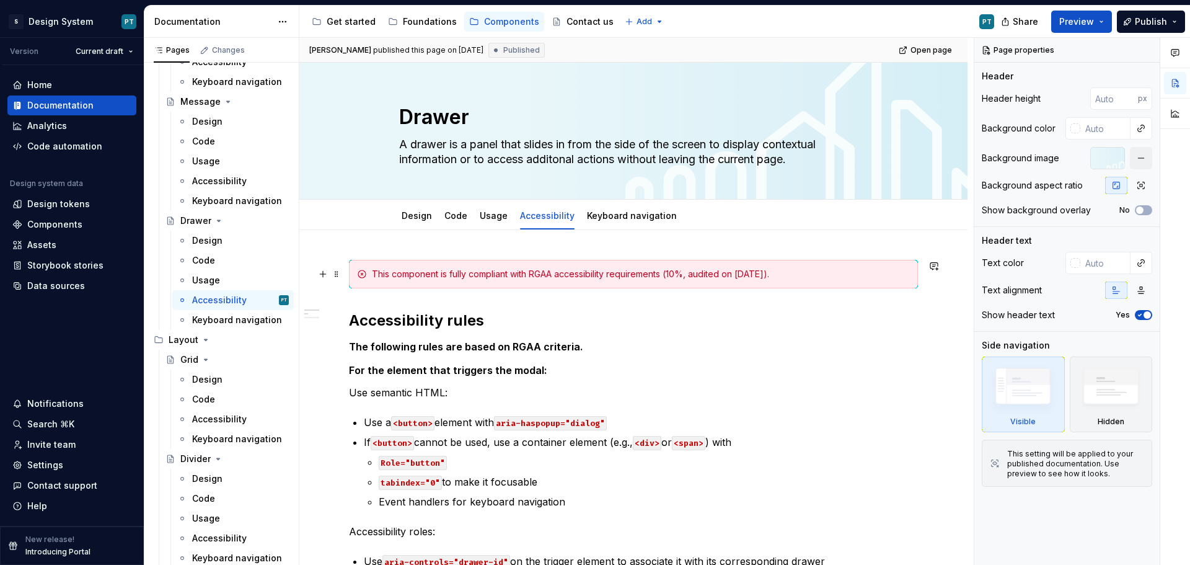
type textarea "*"
click at [679, 275] on div "This component is fully compliant with RGAA accessibility requirements (10%, au…" at bounding box center [641, 274] width 538 height 12
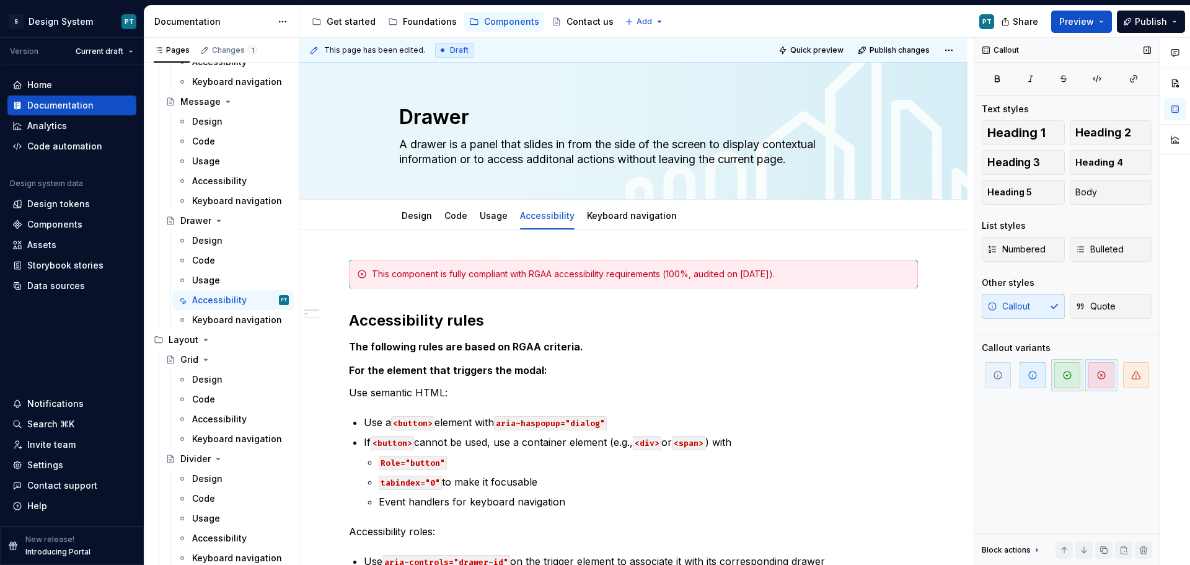
click at [1063, 374] on icon "button" at bounding box center [1068, 375] width 10 height 10
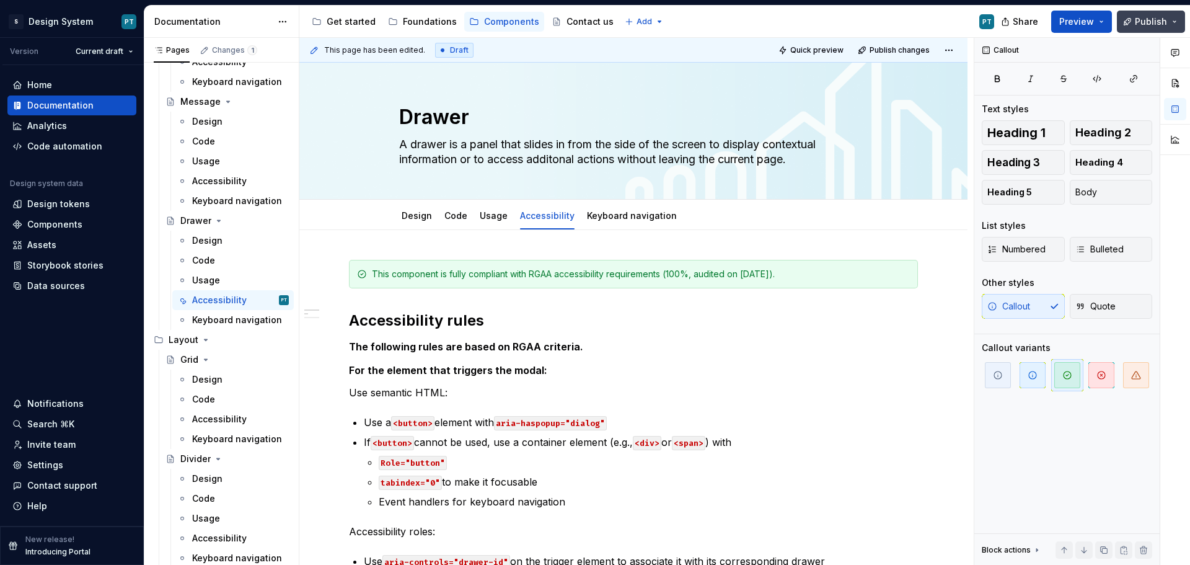
click at [1166, 22] on span "Publish" at bounding box center [1151, 21] width 32 height 12
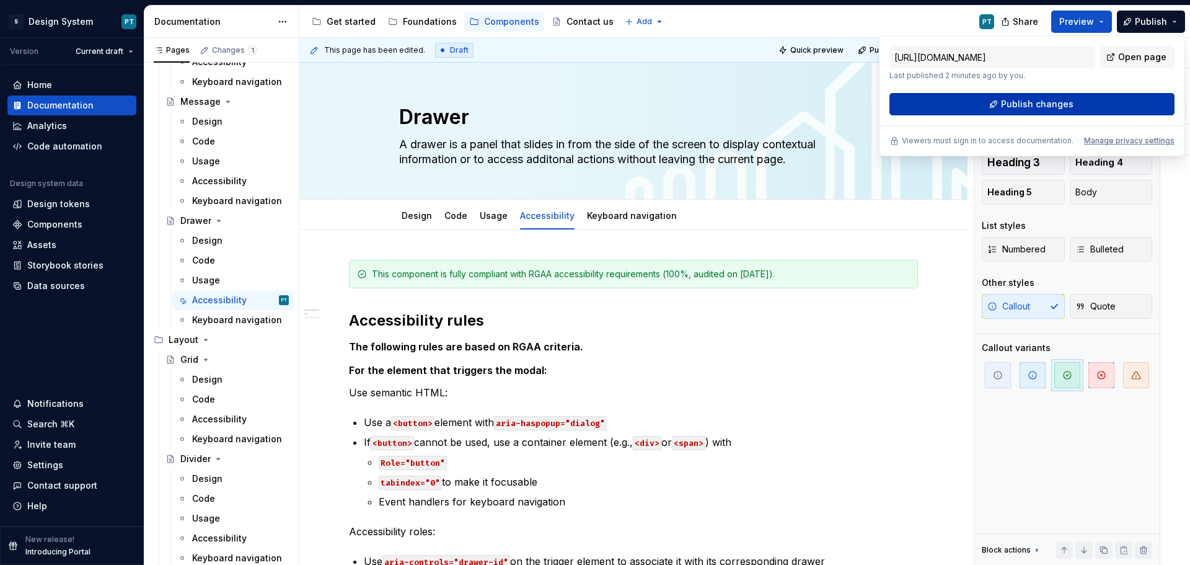
click at [1098, 102] on button "Publish changes" at bounding box center [1032, 104] width 285 height 22
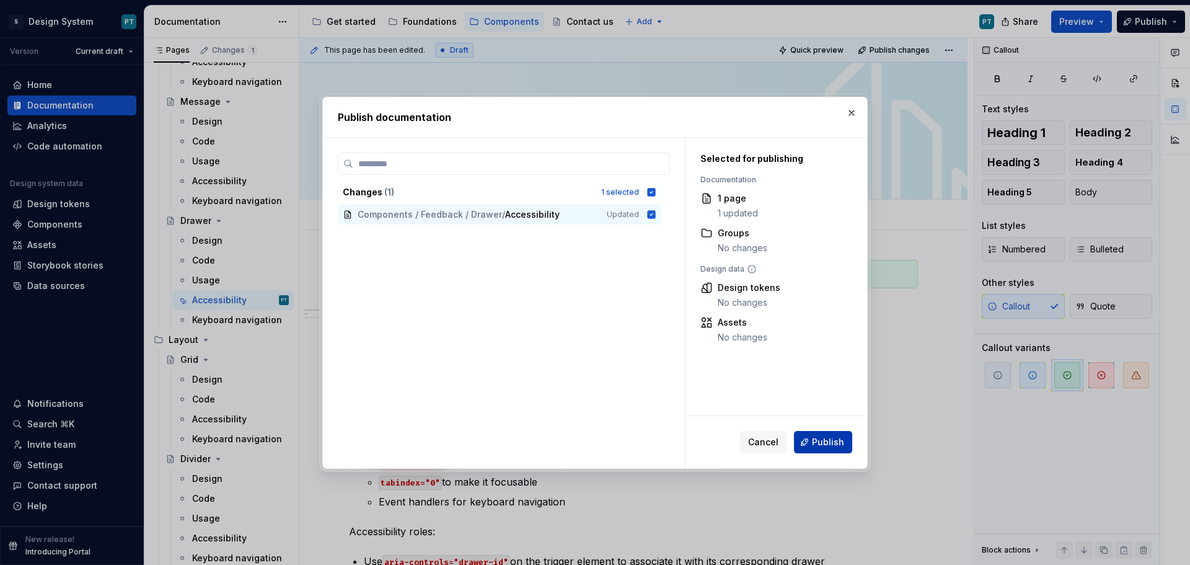
click at [808, 449] on button "Publish" at bounding box center [823, 442] width 58 height 22
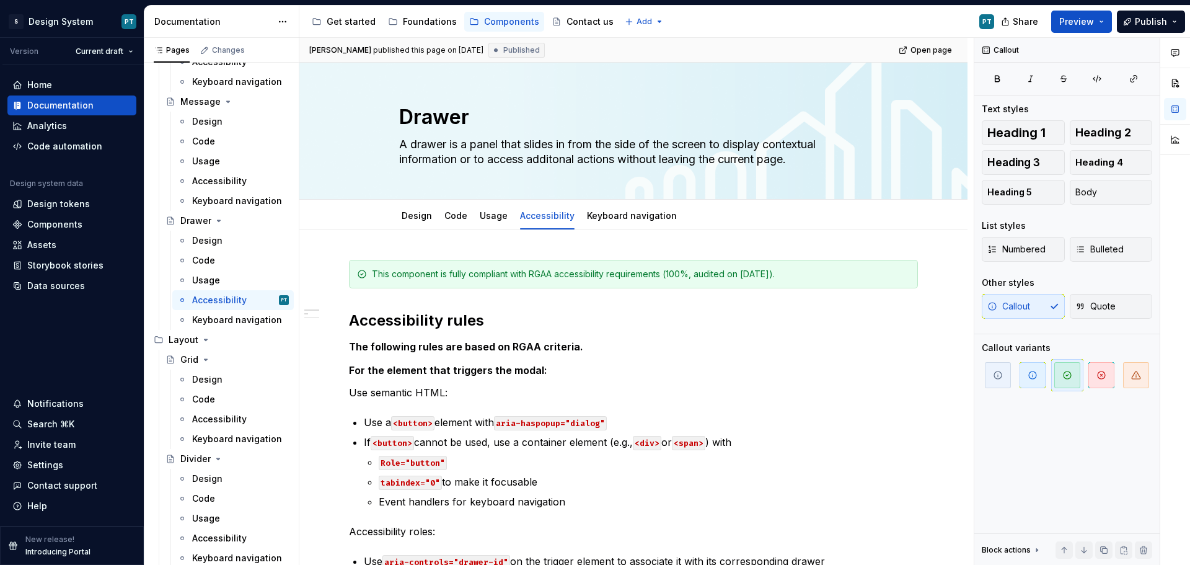
type textarea "*"
